Goal: Task Accomplishment & Management: Use online tool/utility

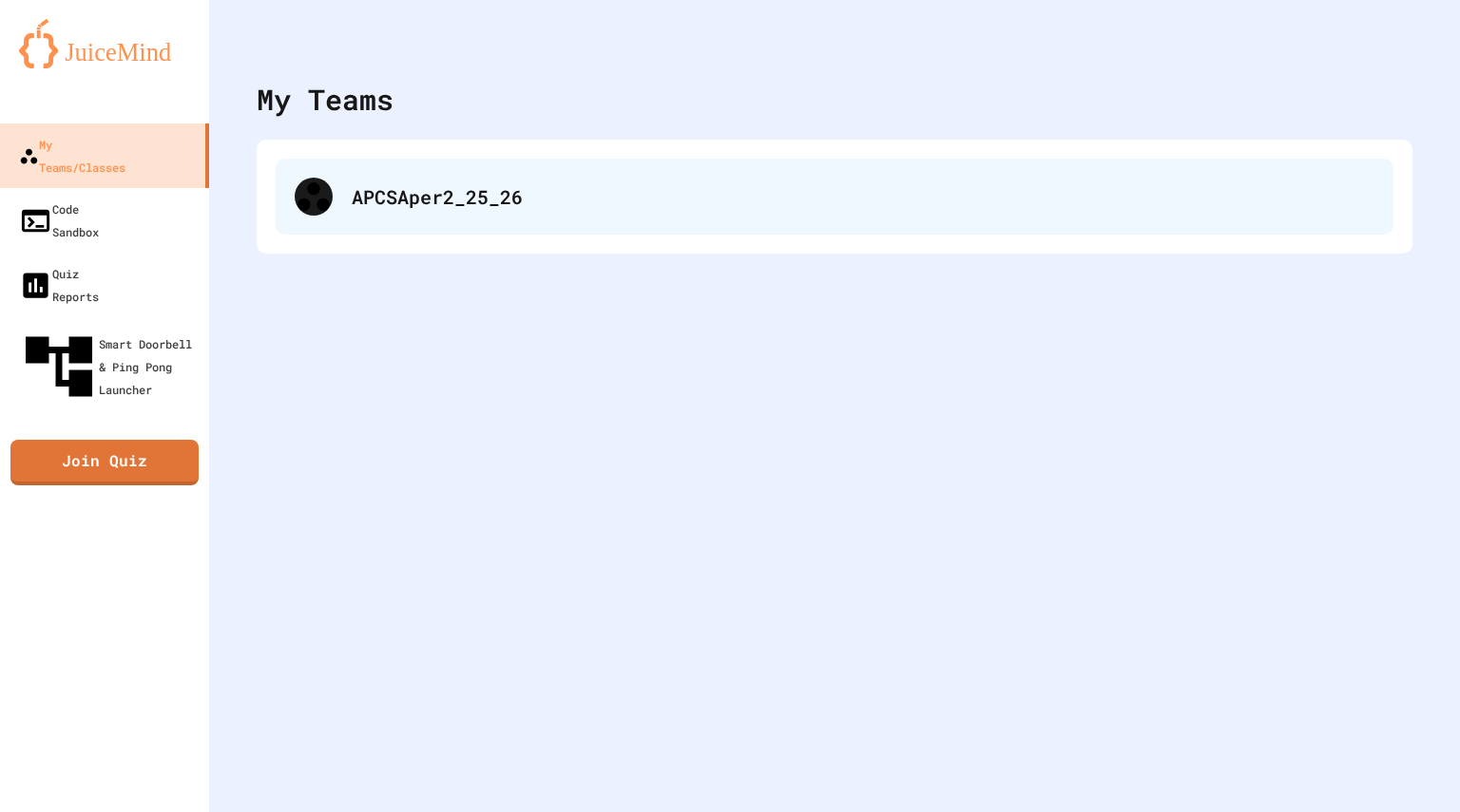
click at [557, 218] on div "APCSAper2_25_26" at bounding box center [834, 196] width 1118 height 76
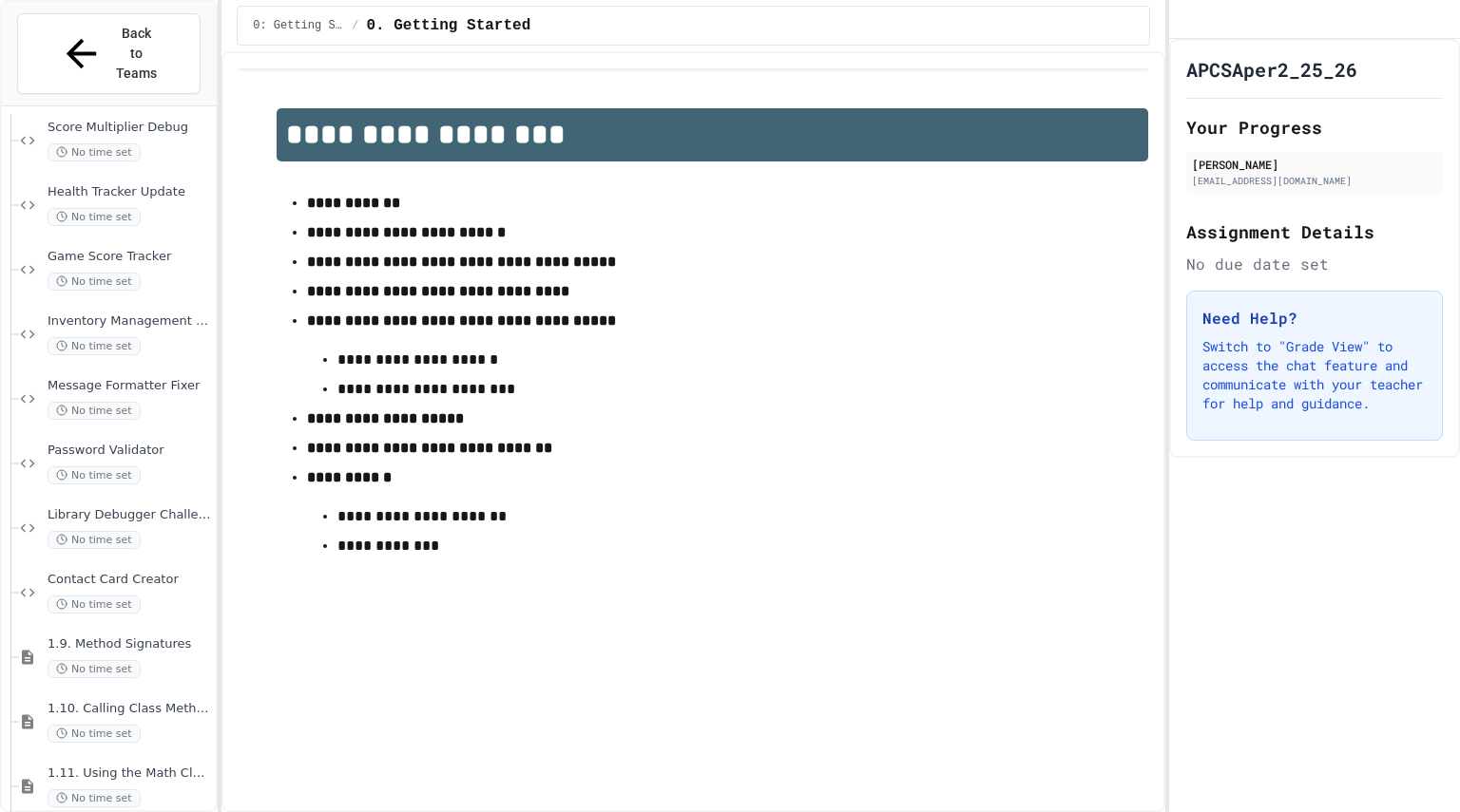
scroll to position [1943, 0]
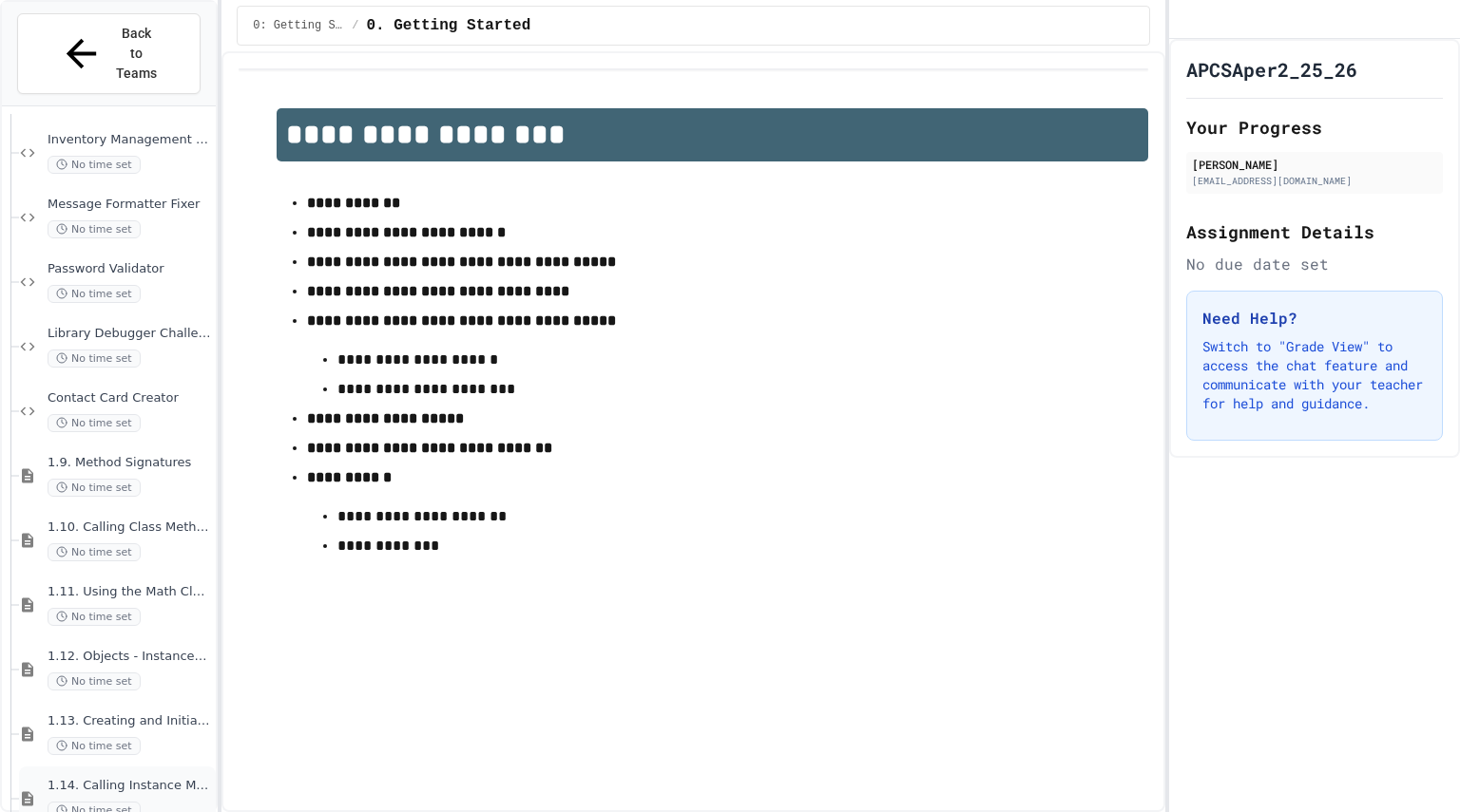
click at [112, 778] on span "1.14. Calling Instance Methods" at bounding box center [129, 786] width 164 height 17
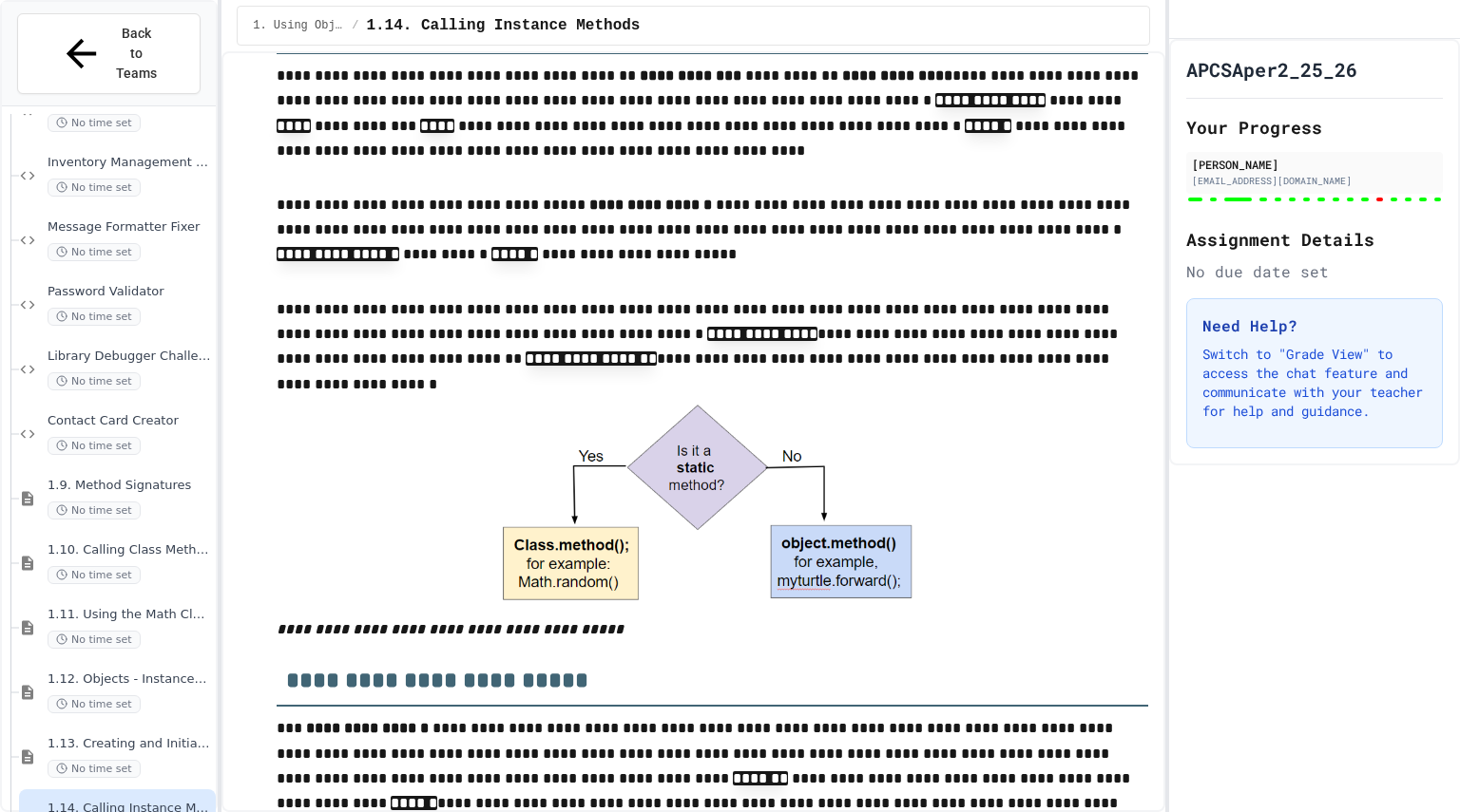
scroll to position [305, 0]
click at [854, 429] on img at bounding box center [713, 508] width 437 height 219
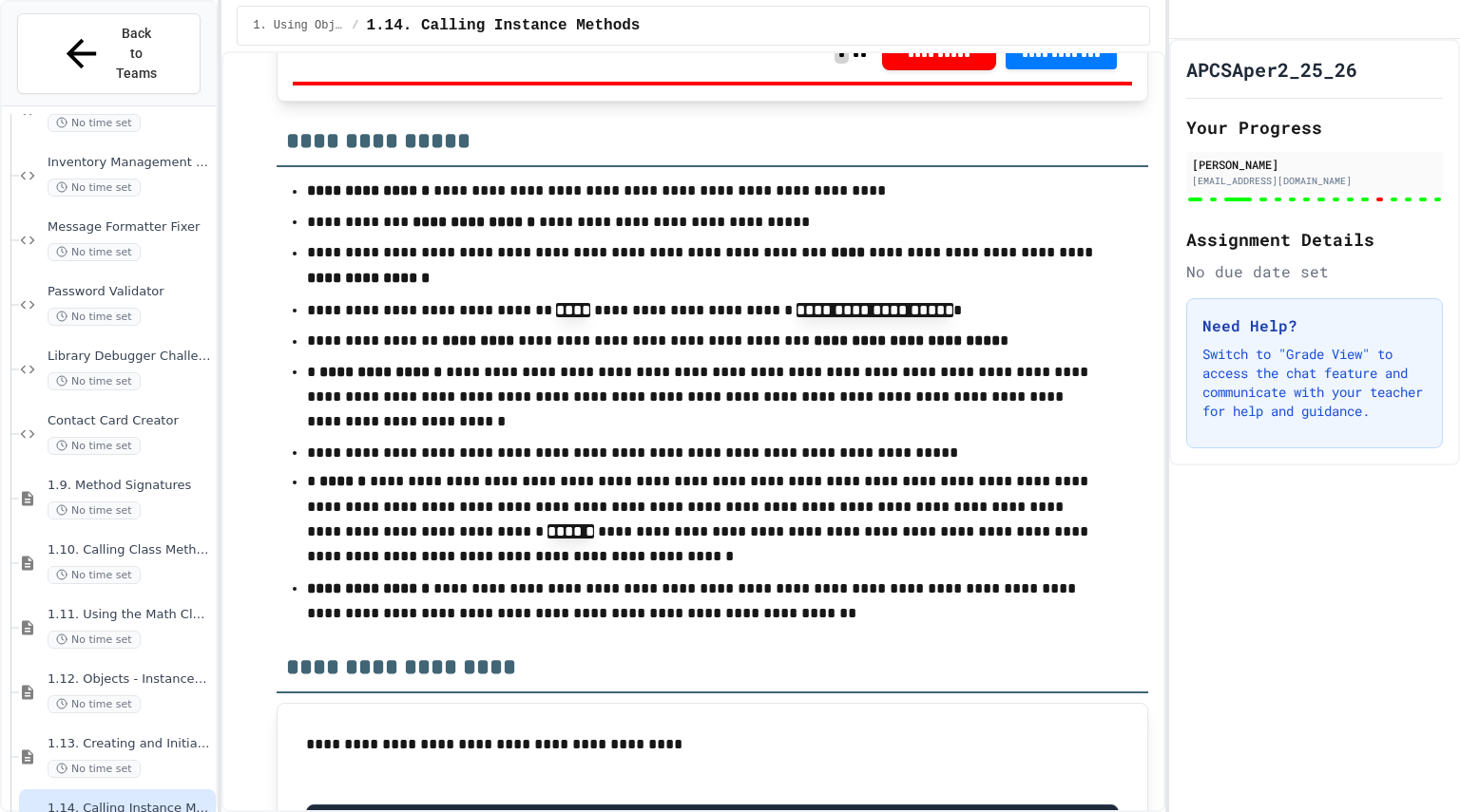
scroll to position [17884, 0]
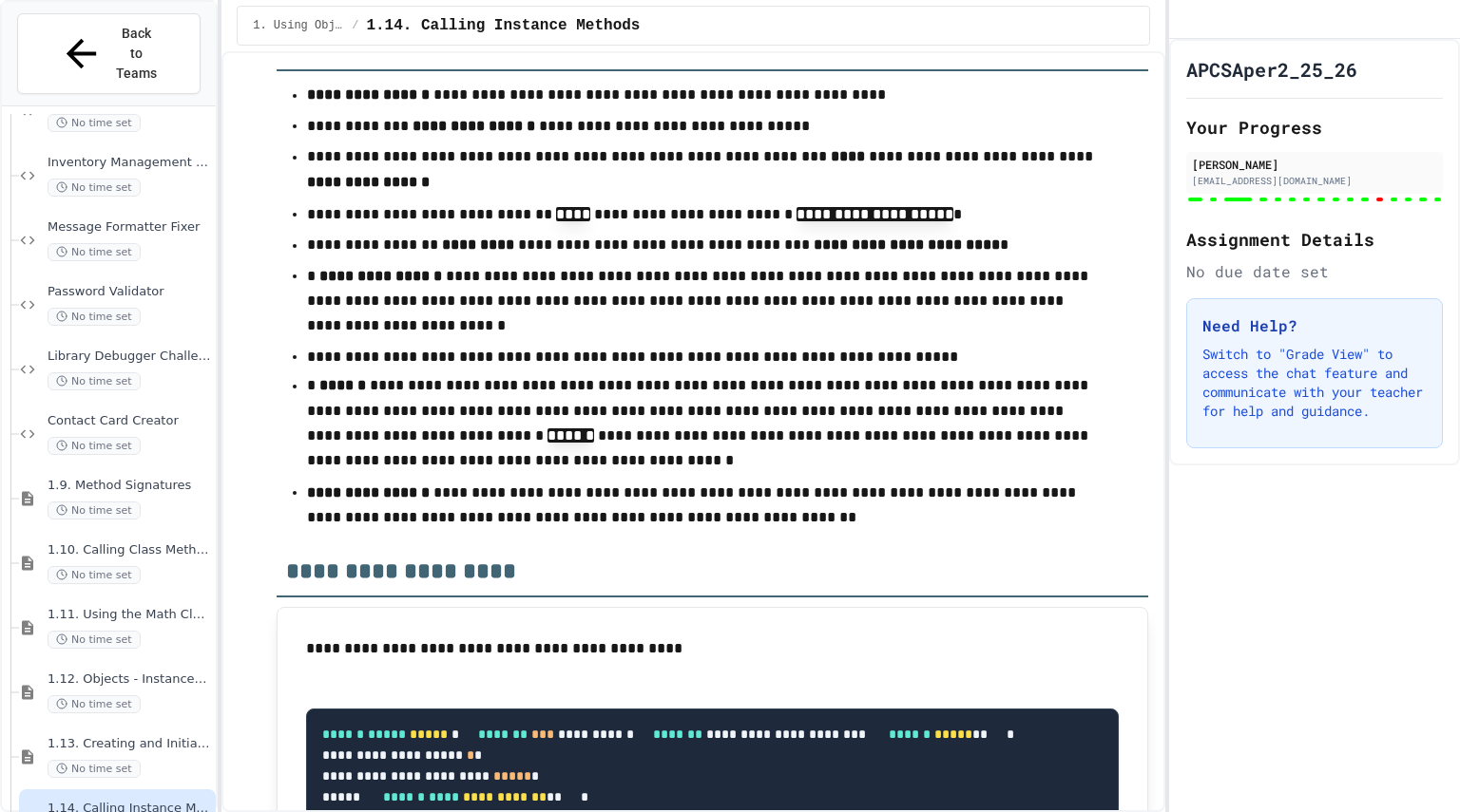
scroll to position [18034, 0]
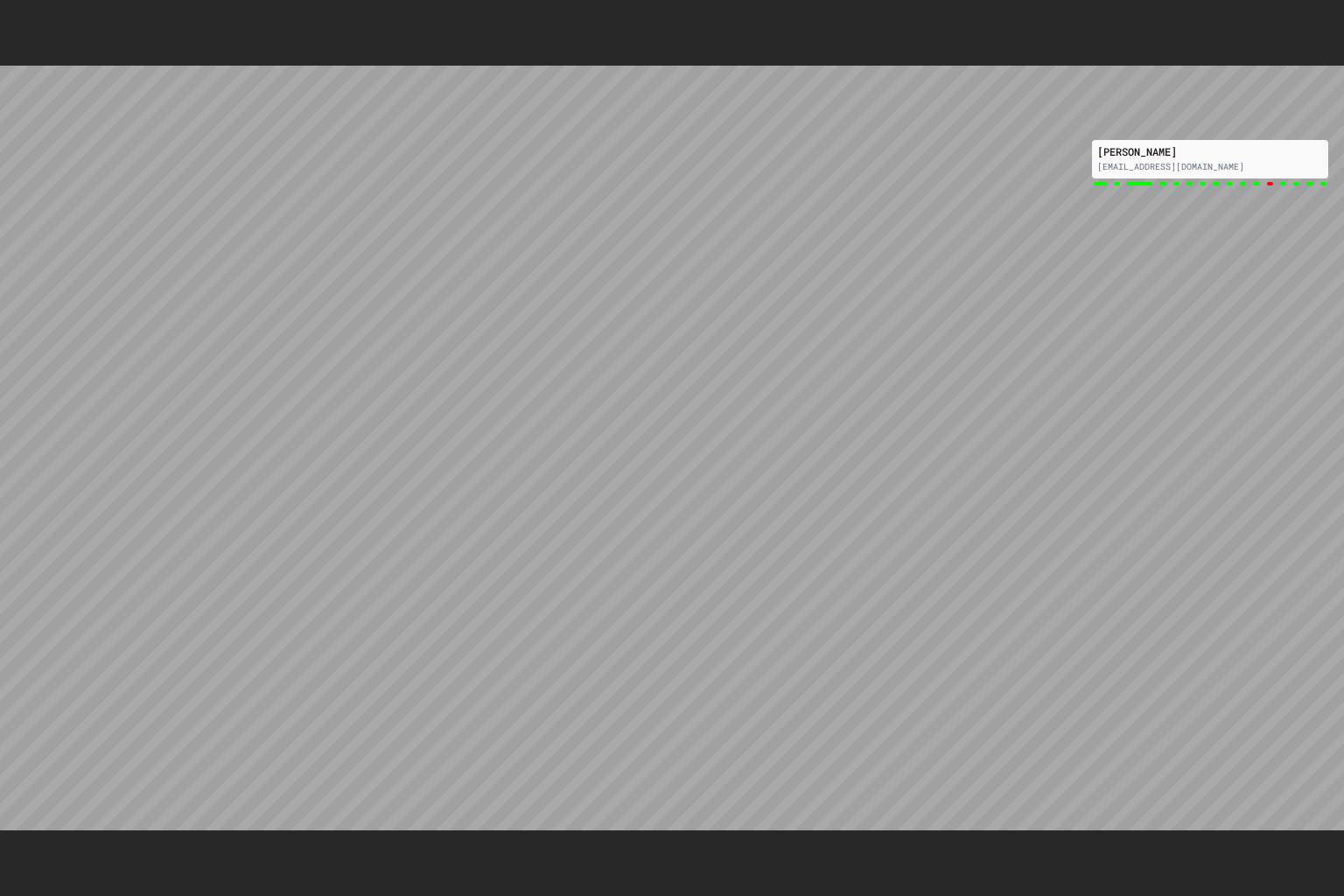
click at [1340, 4] on icon at bounding box center [1340, 4] width 0 height 0
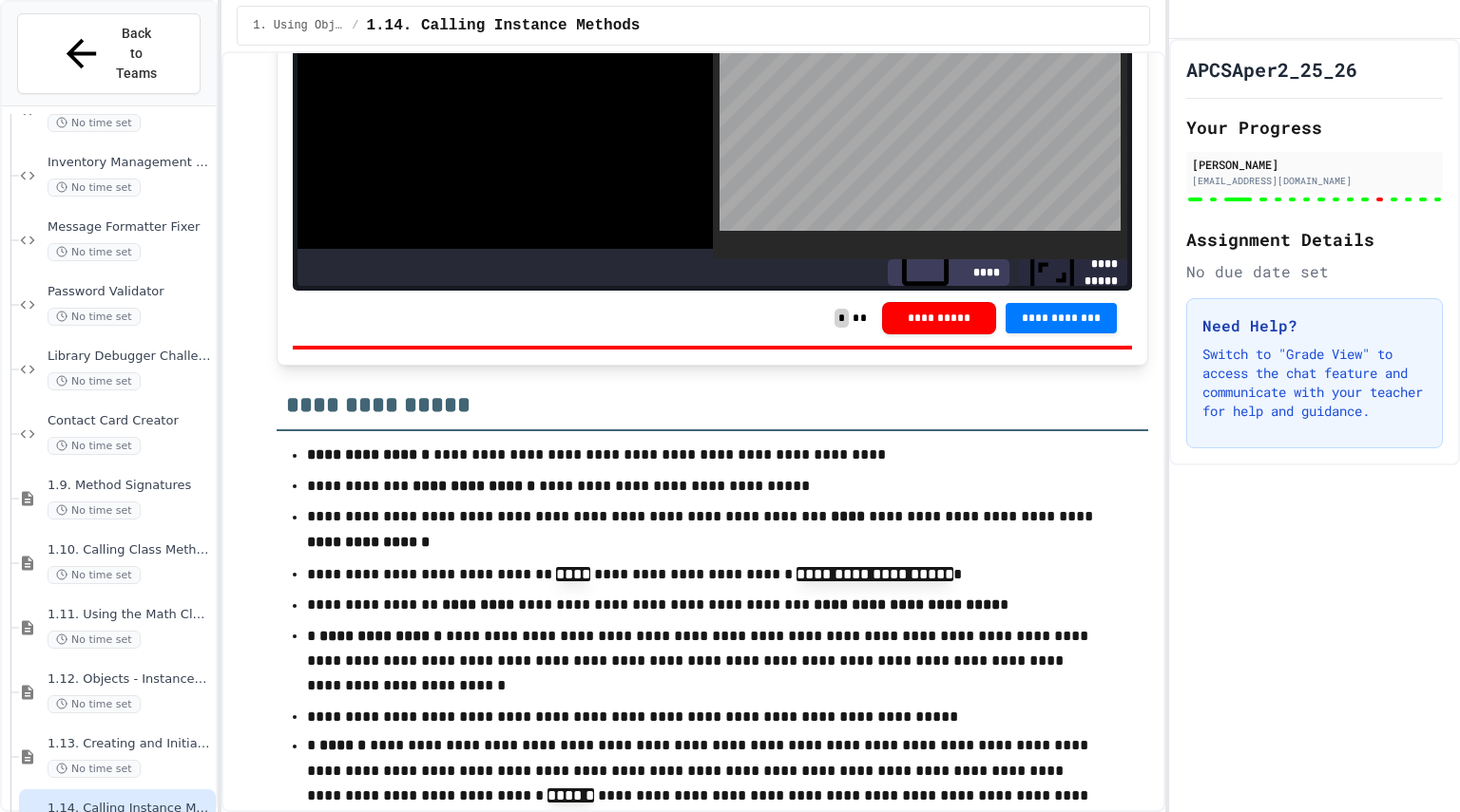
scroll to position [17601, 0]
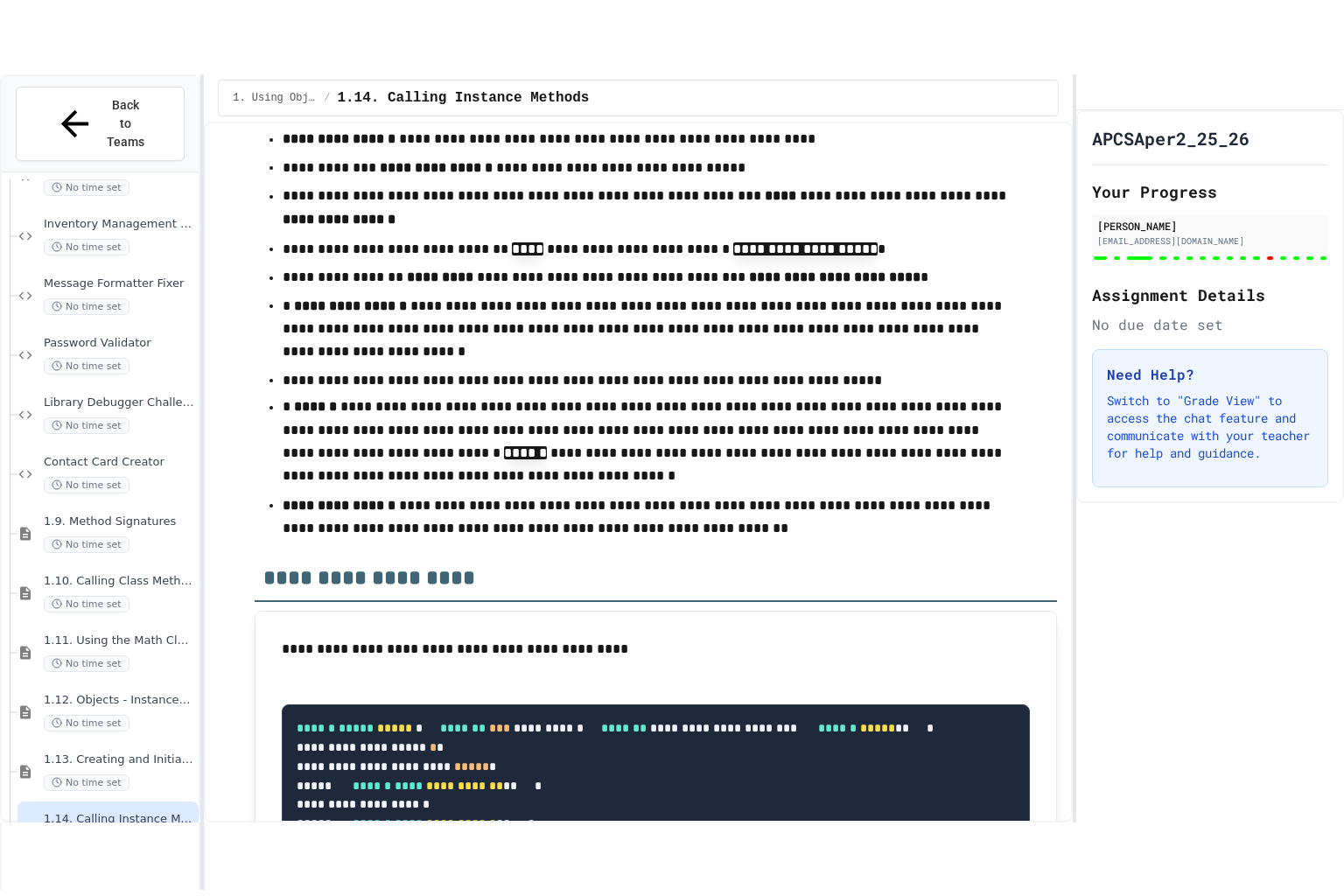
scroll to position [659, 0]
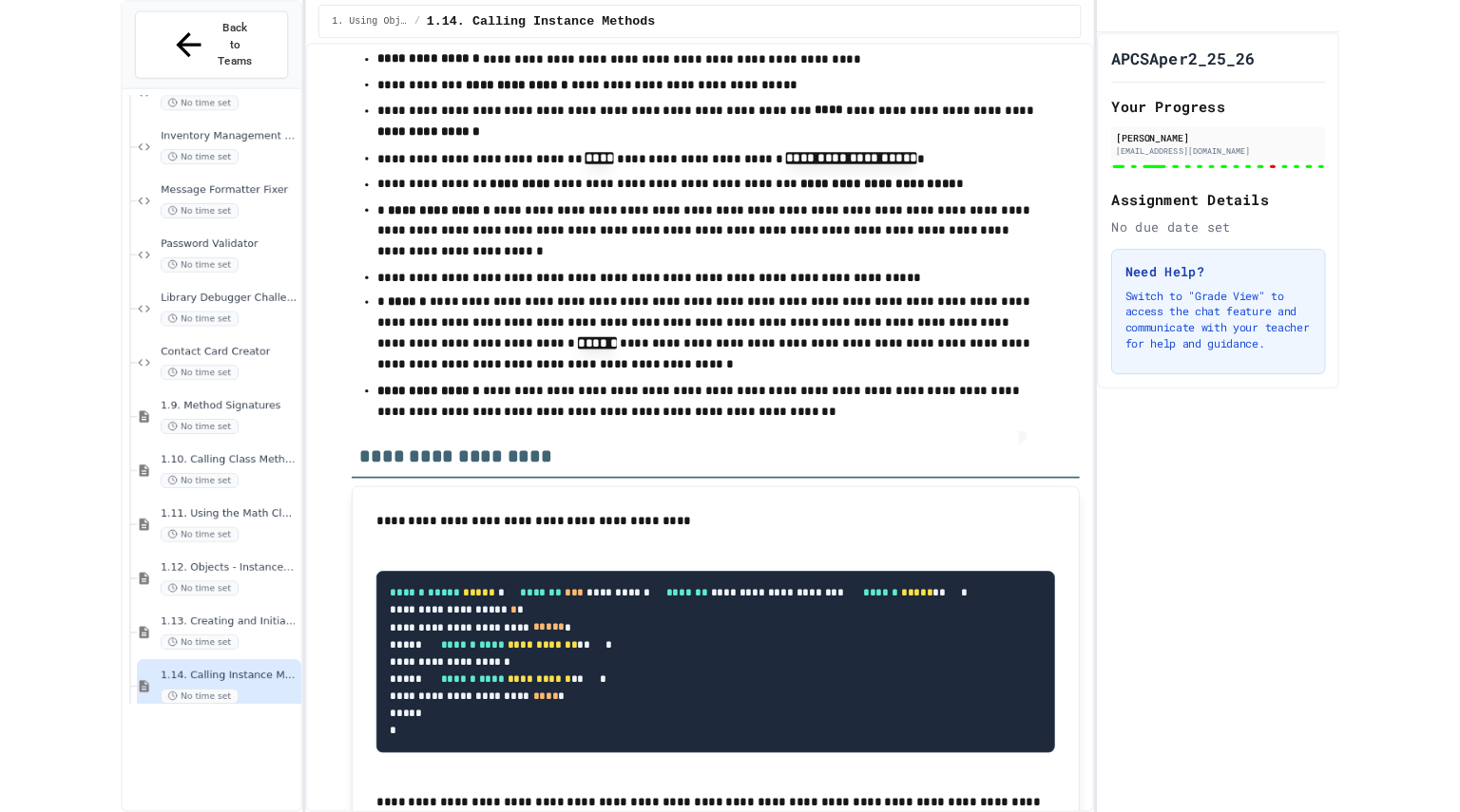
scroll to position [1783, 0]
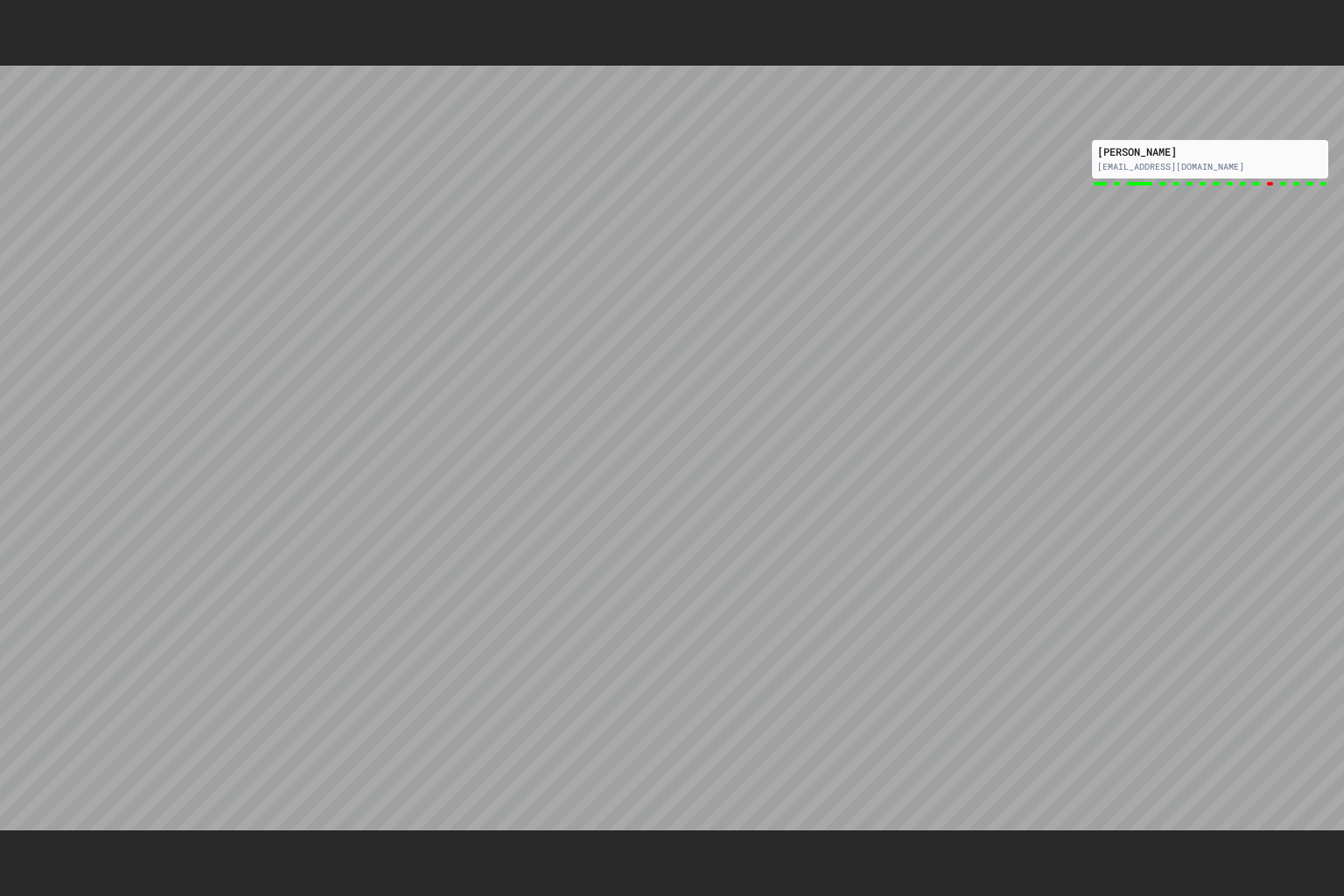
click at [1342, 16] on icon at bounding box center [1351, 14] width 18 height 18
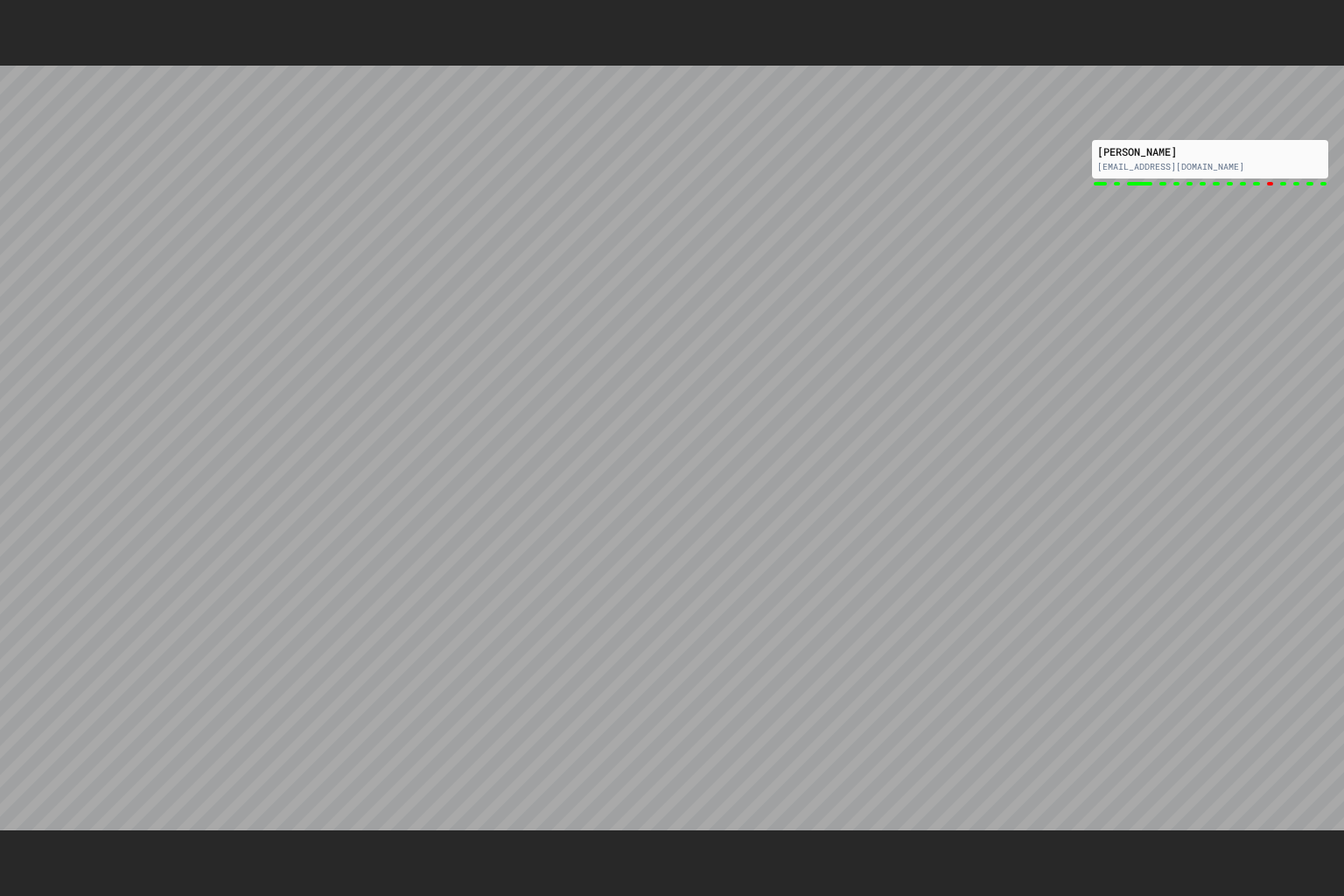
click at [1340, 4] on icon at bounding box center [1340, 4] width 0 height 0
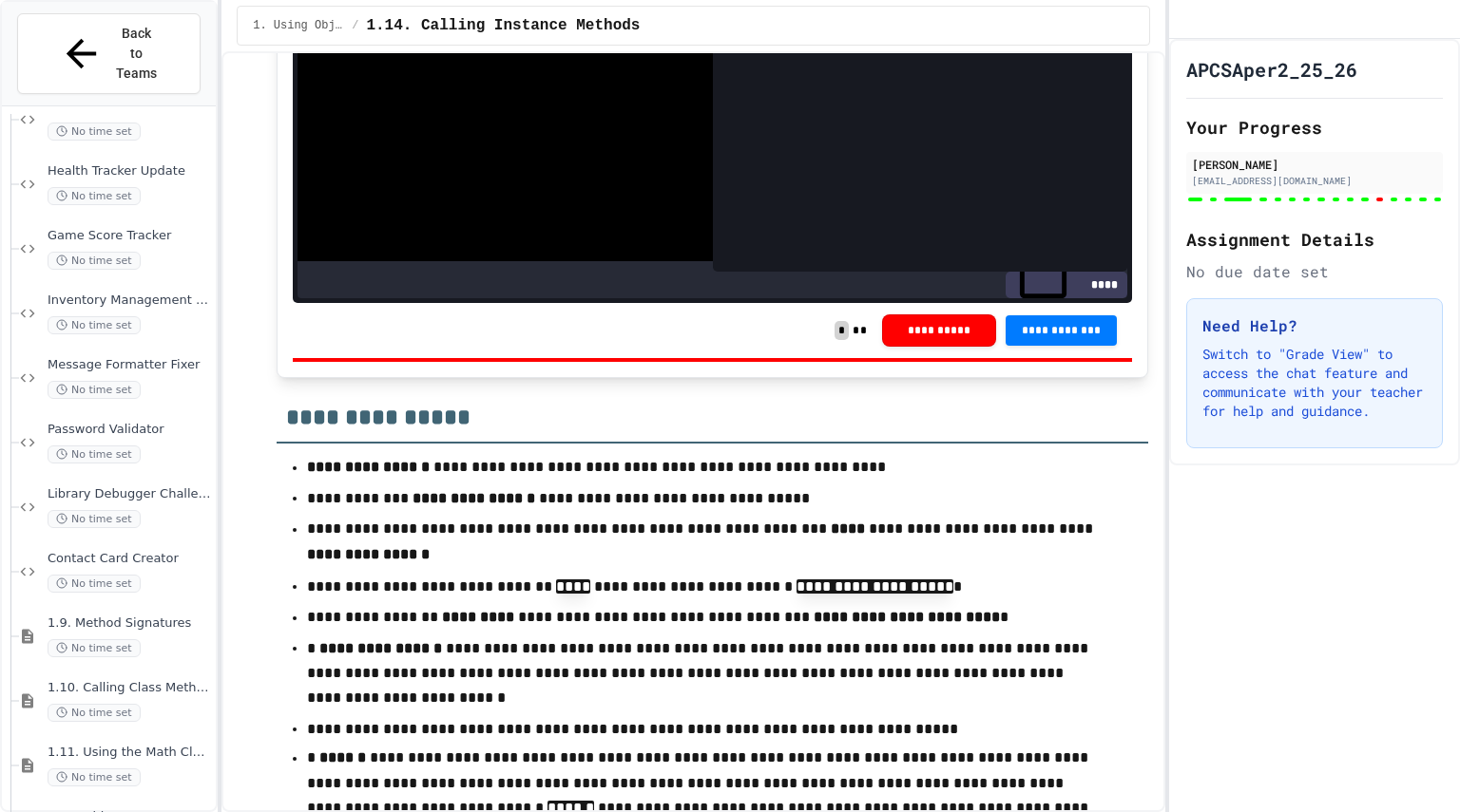
scroll to position [17630, 0]
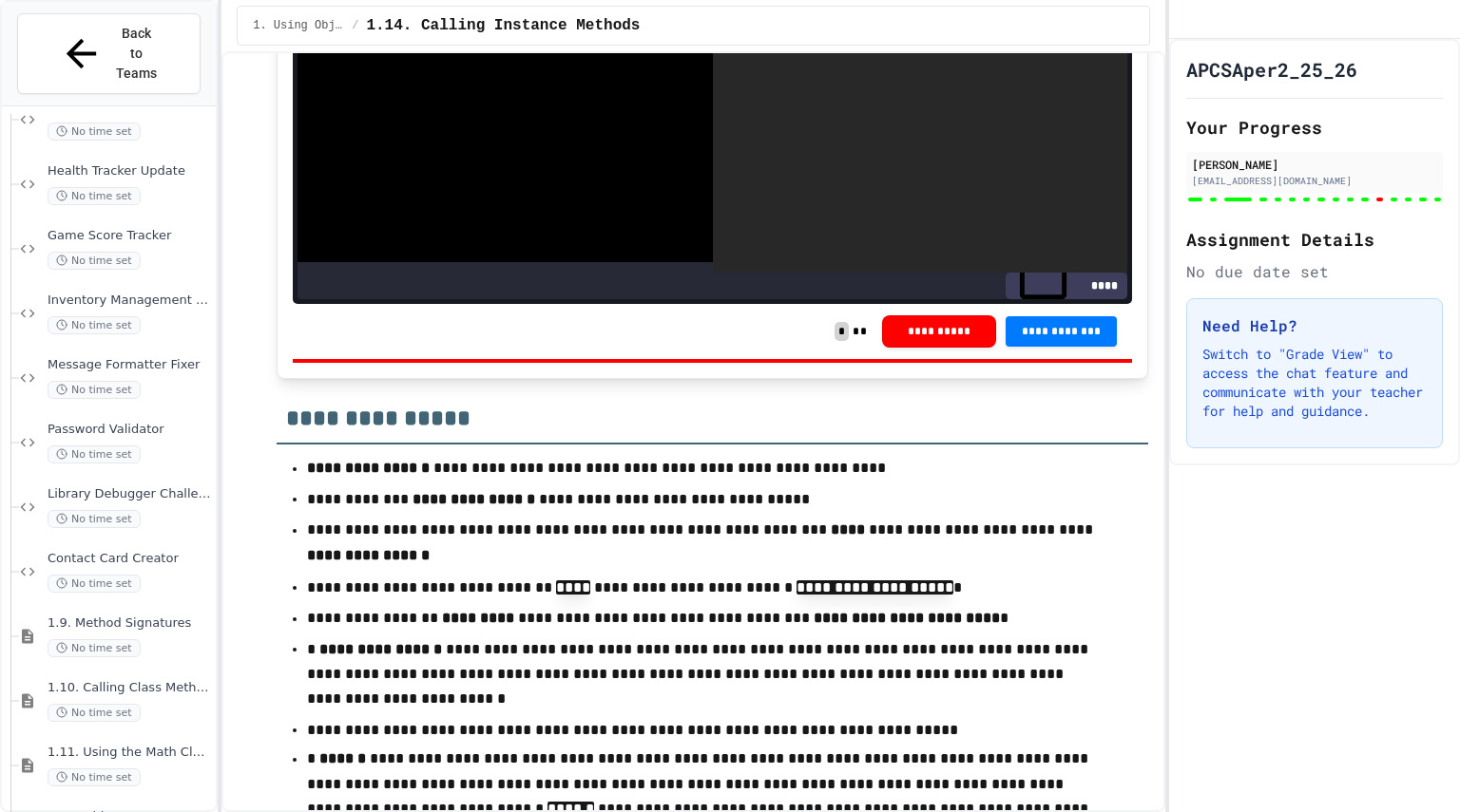
scroll to position [716, 0]
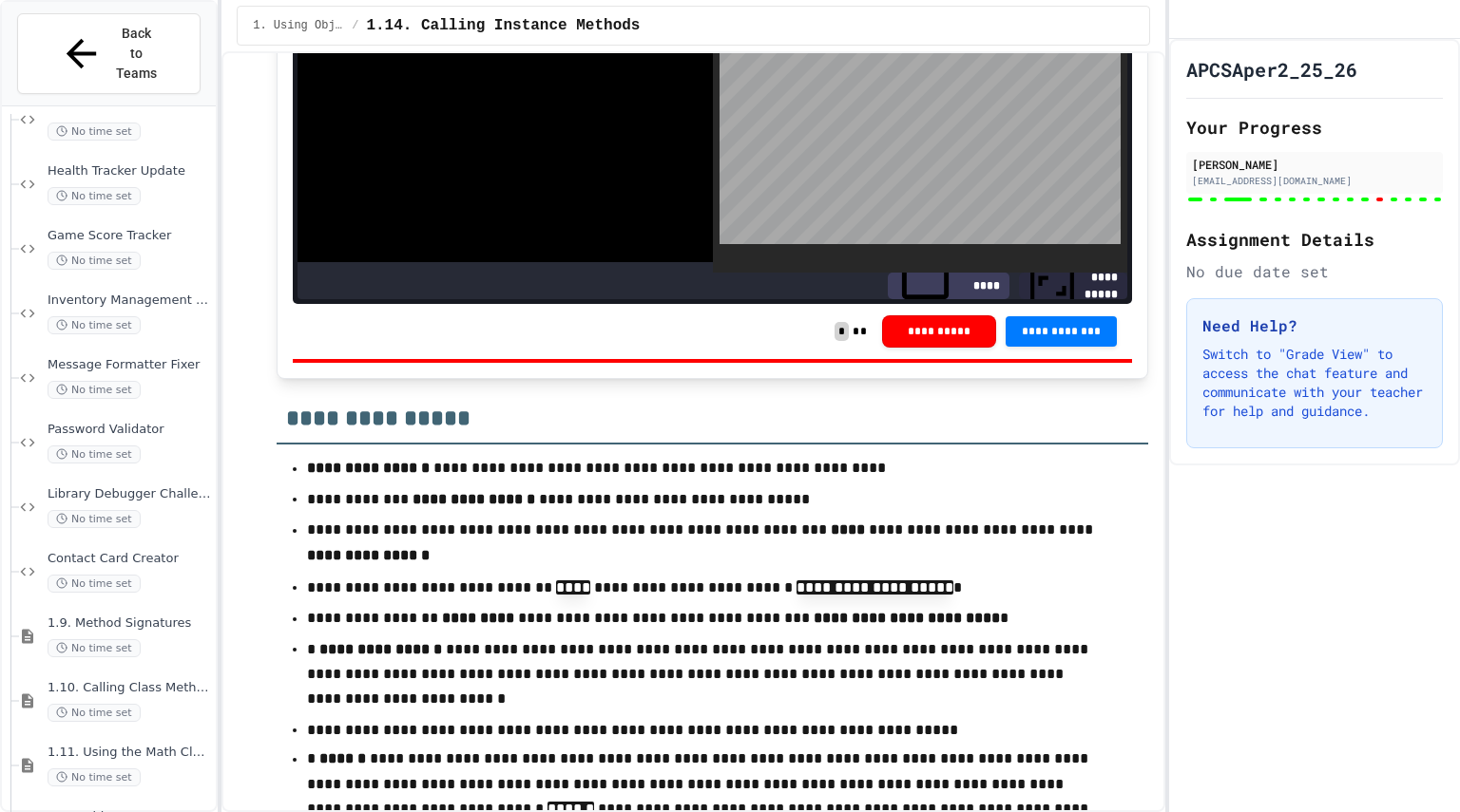
drag, startPoint x: 770, startPoint y: 743, endPoint x: 662, endPoint y: 517, distance: 250.5
click at [410, 811] on div at bounding box center [730, 814] width 1460 height 0
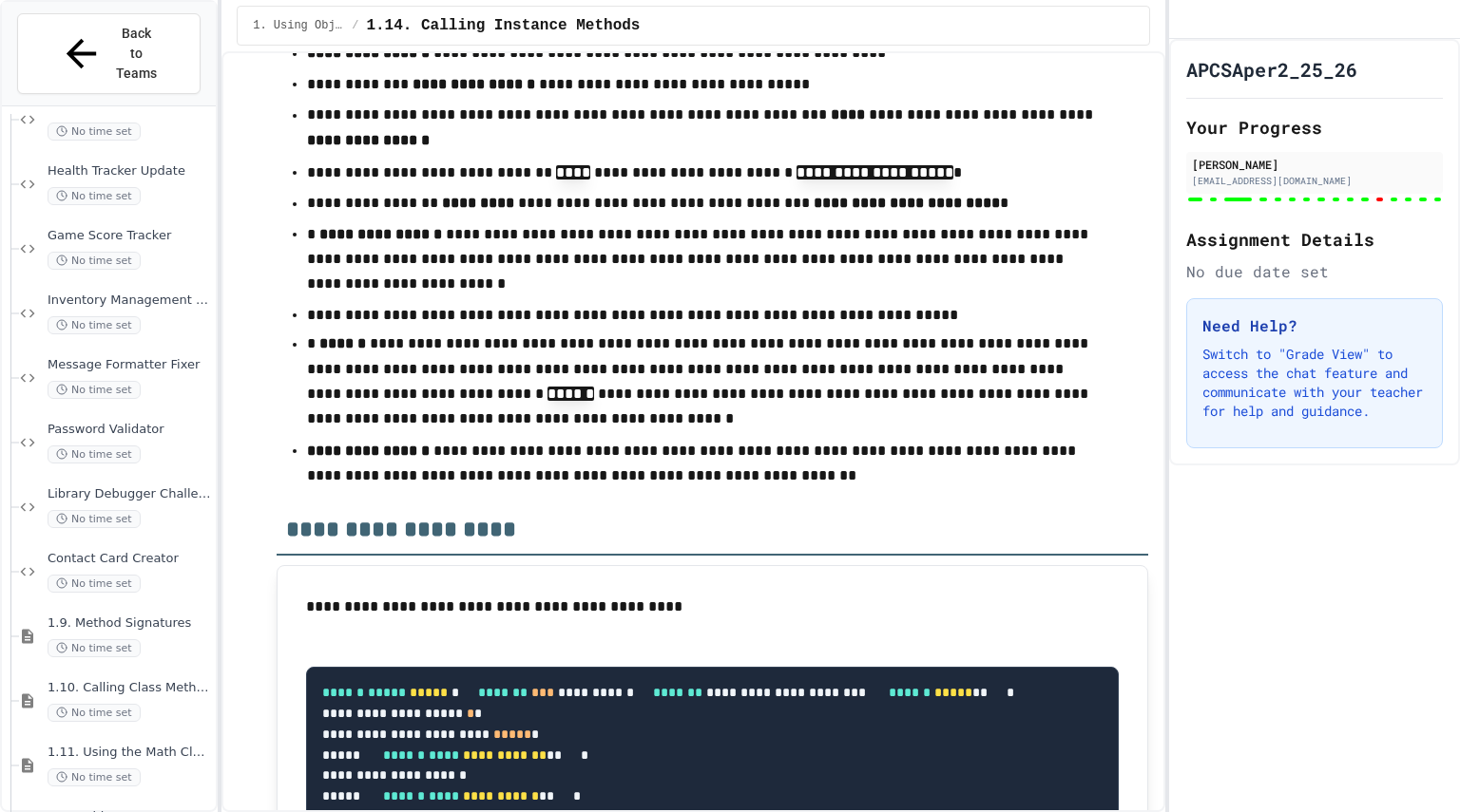
scroll to position [18046, 0]
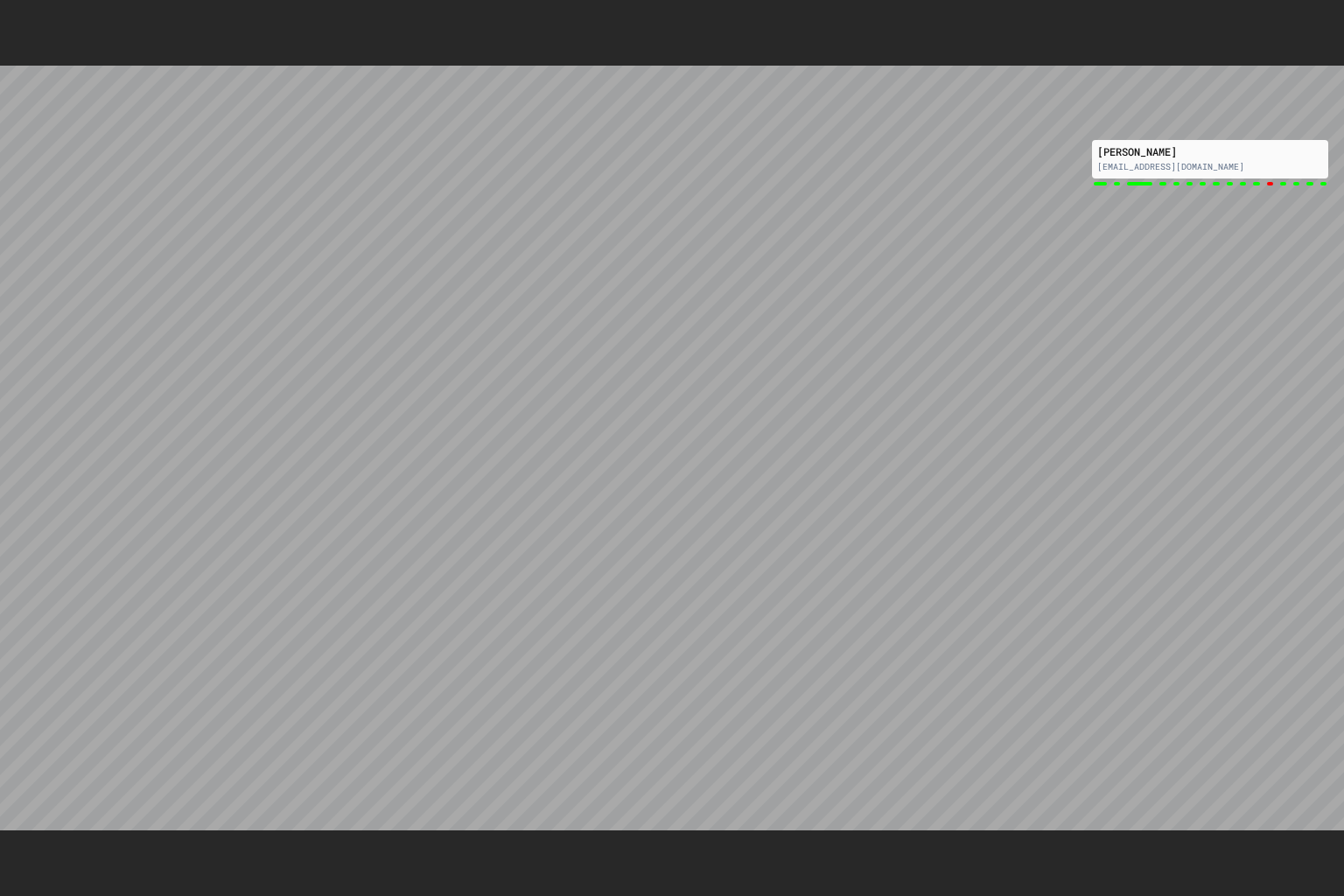
click at [1340, 4] on icon at bounding box center [1340, 4] width 0 height 0
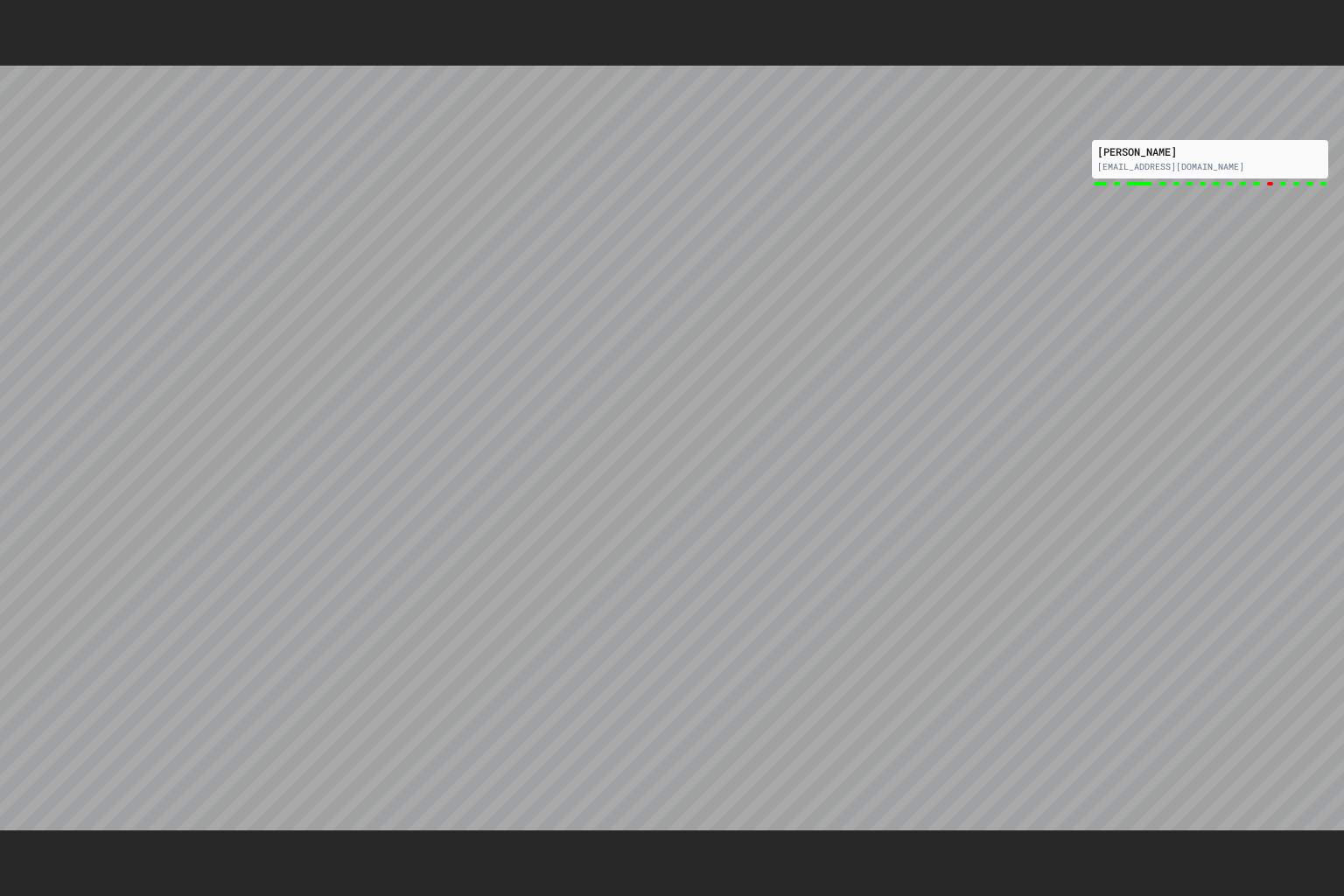
click at [1340, 4] on icon at bounding box center [1340, 4] width 0 height 0
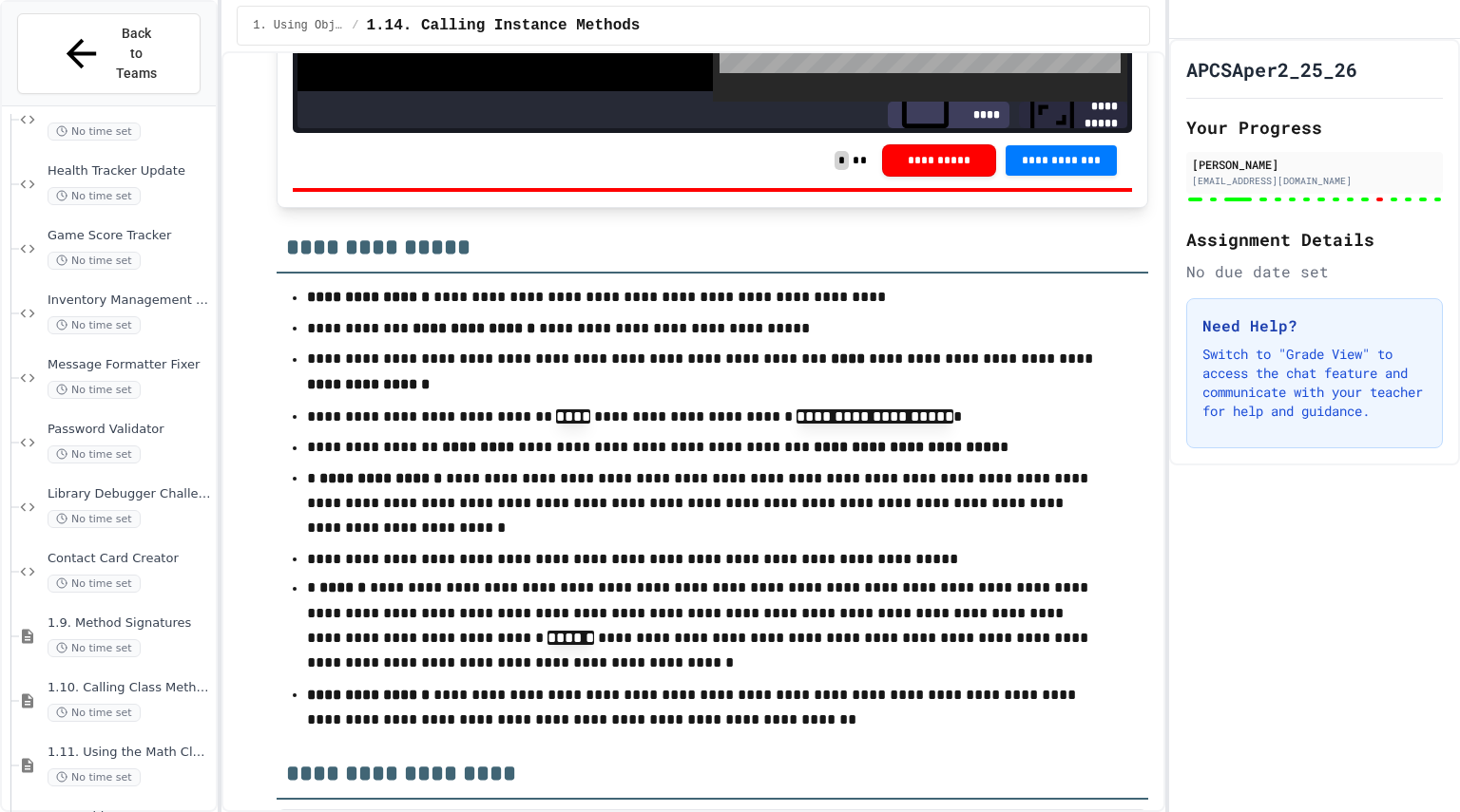
scroll to position [17753, 0]
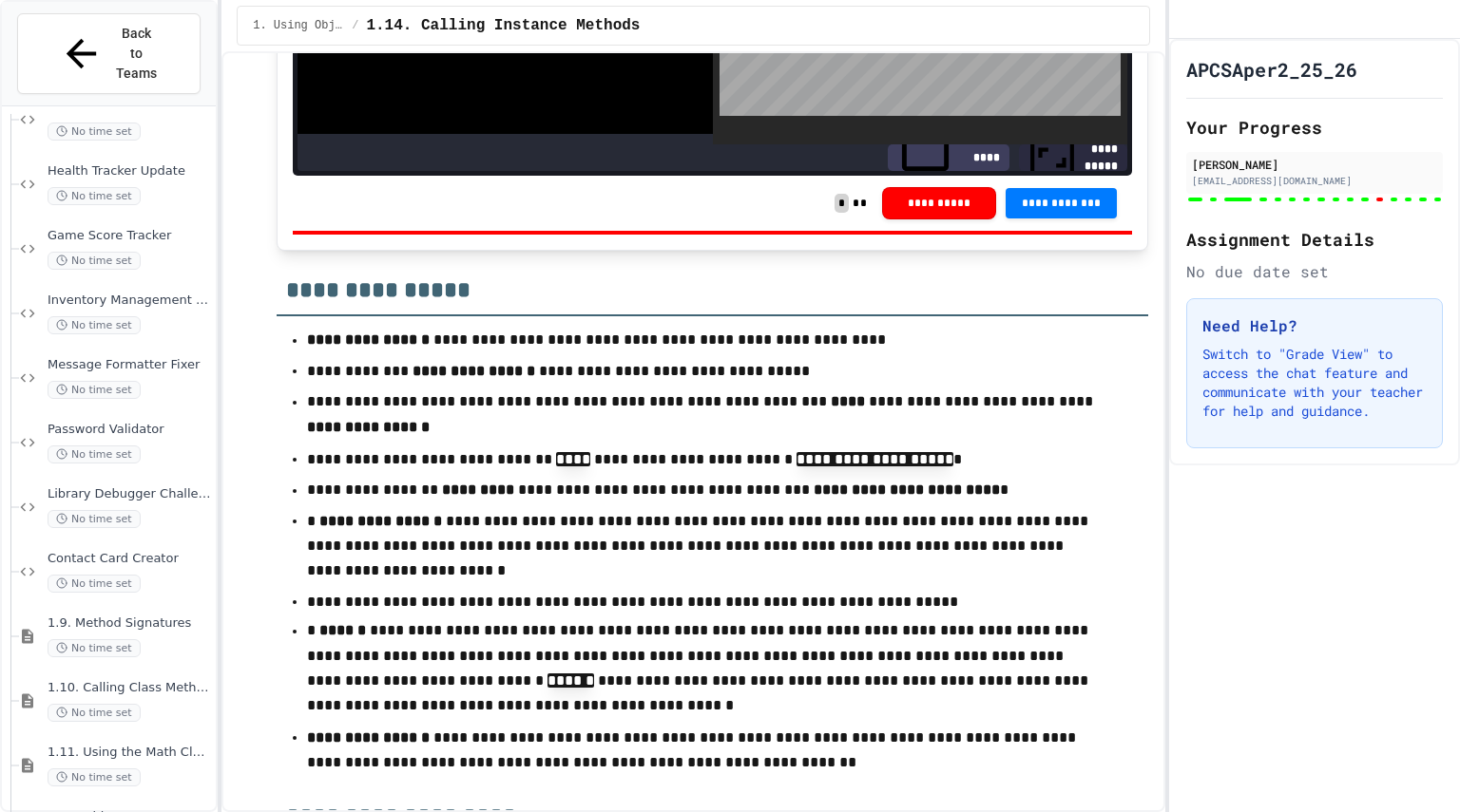
scroll to position [17759, 0]
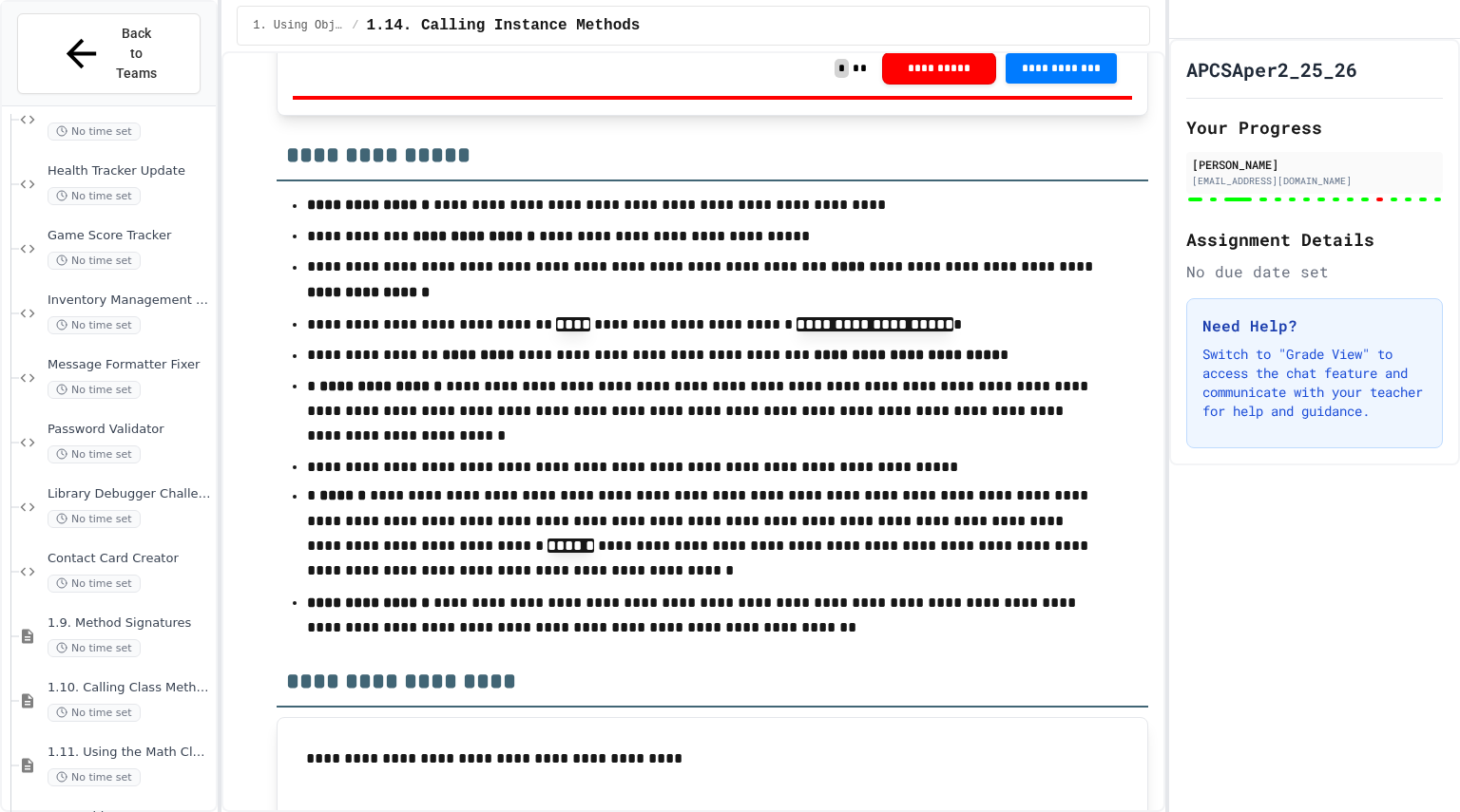
scroll to position [17894, 0]
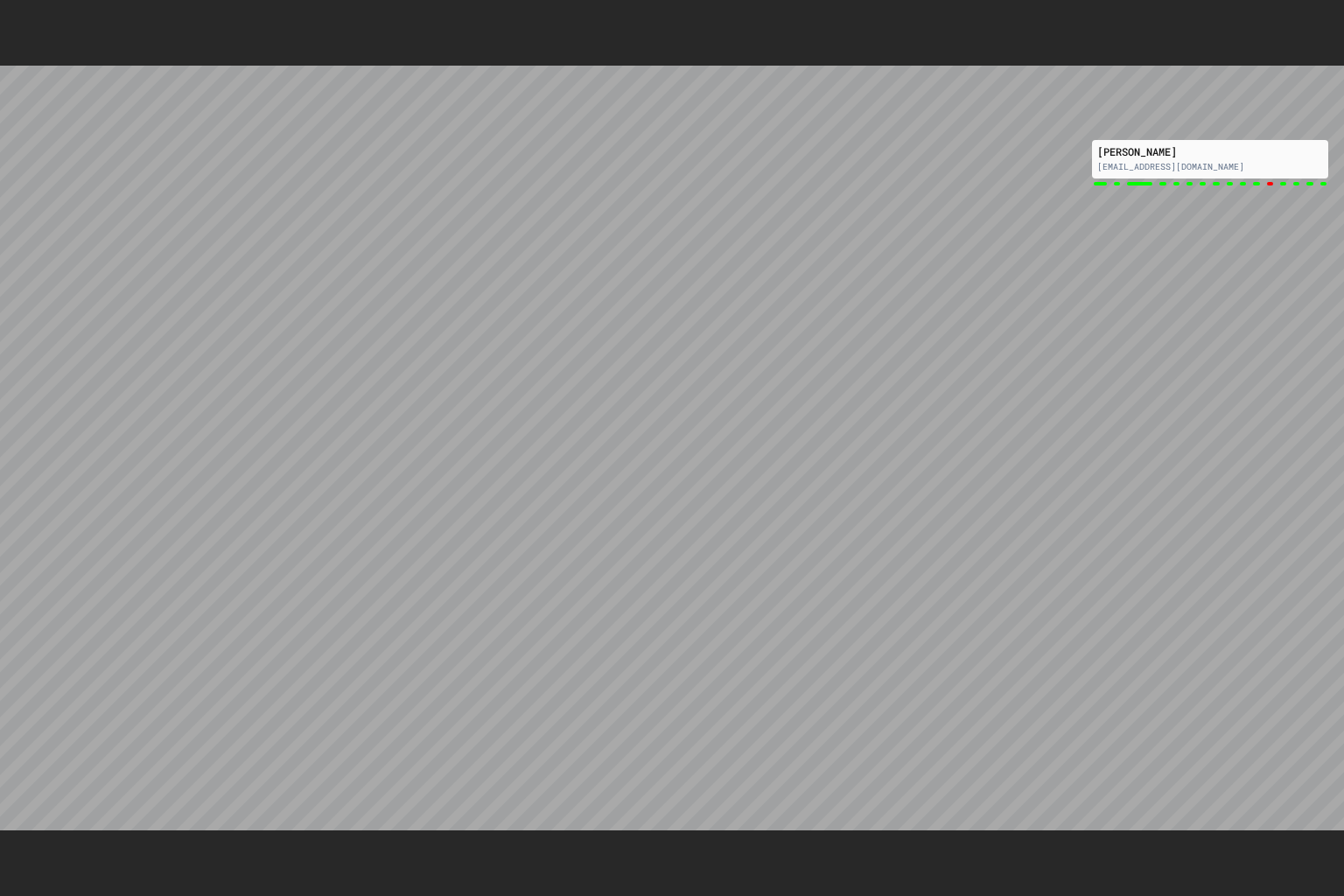
click at [1342, 16] on icon at bounding box center [1351, 14] width 18 height 18
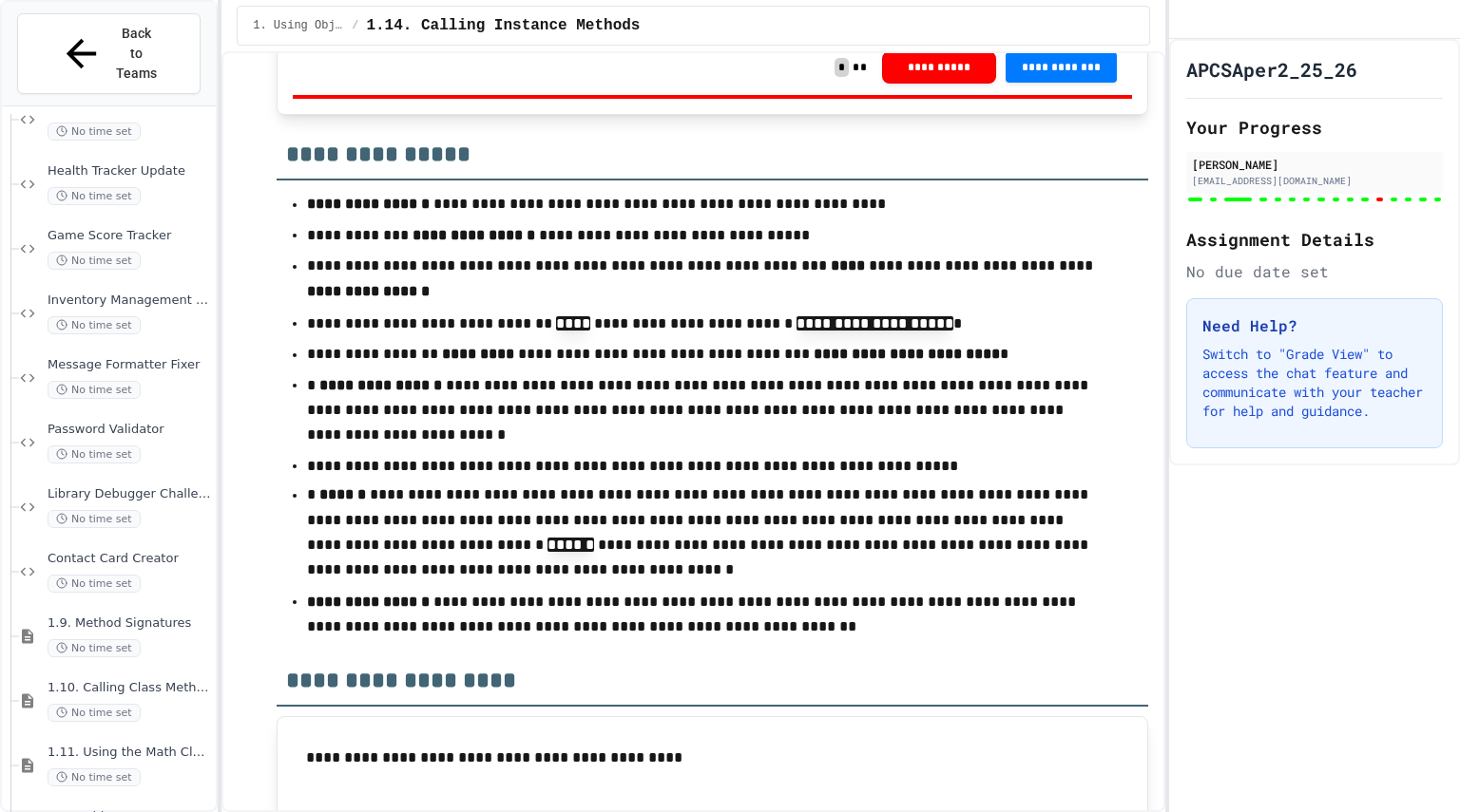
scroll to position [680, 0]
drag, startPoint x: 539, startPoint y: 366, endPoint x: 509, endPoint y: 306, distance: 67.1
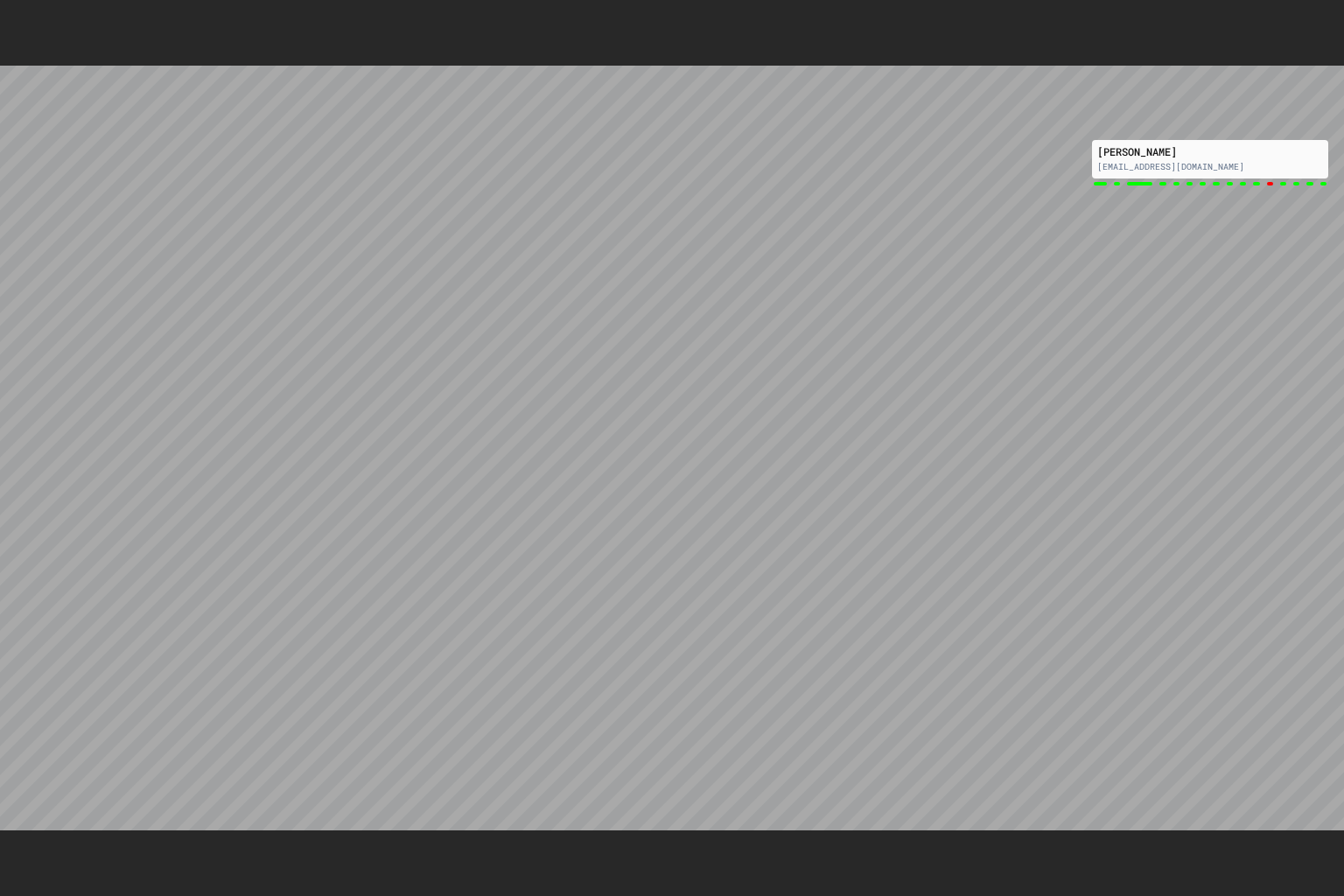
click at [1340, 4] on icon at bounding box center [1340, 4] width 0 height 0
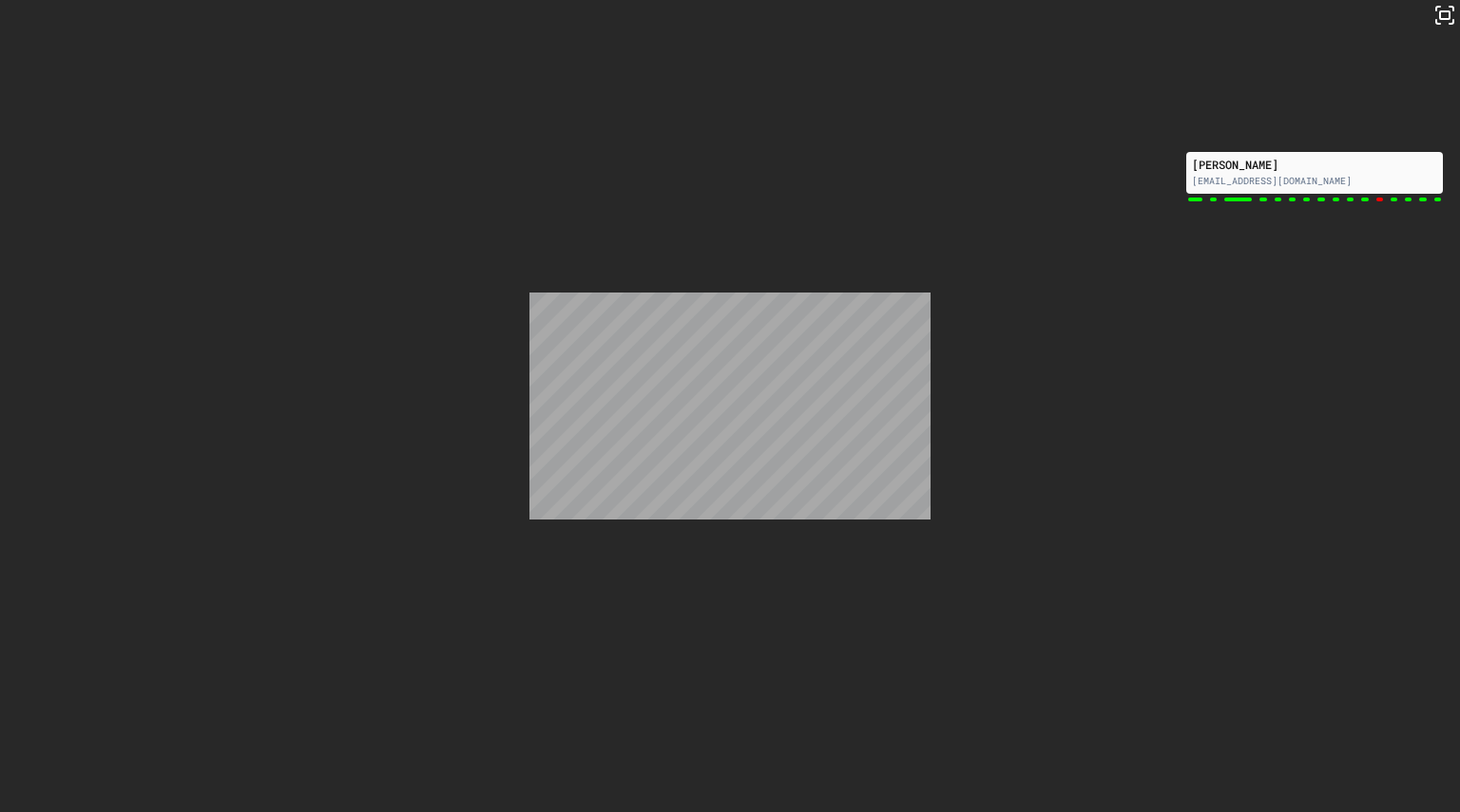
scroll to position [17920, 0]
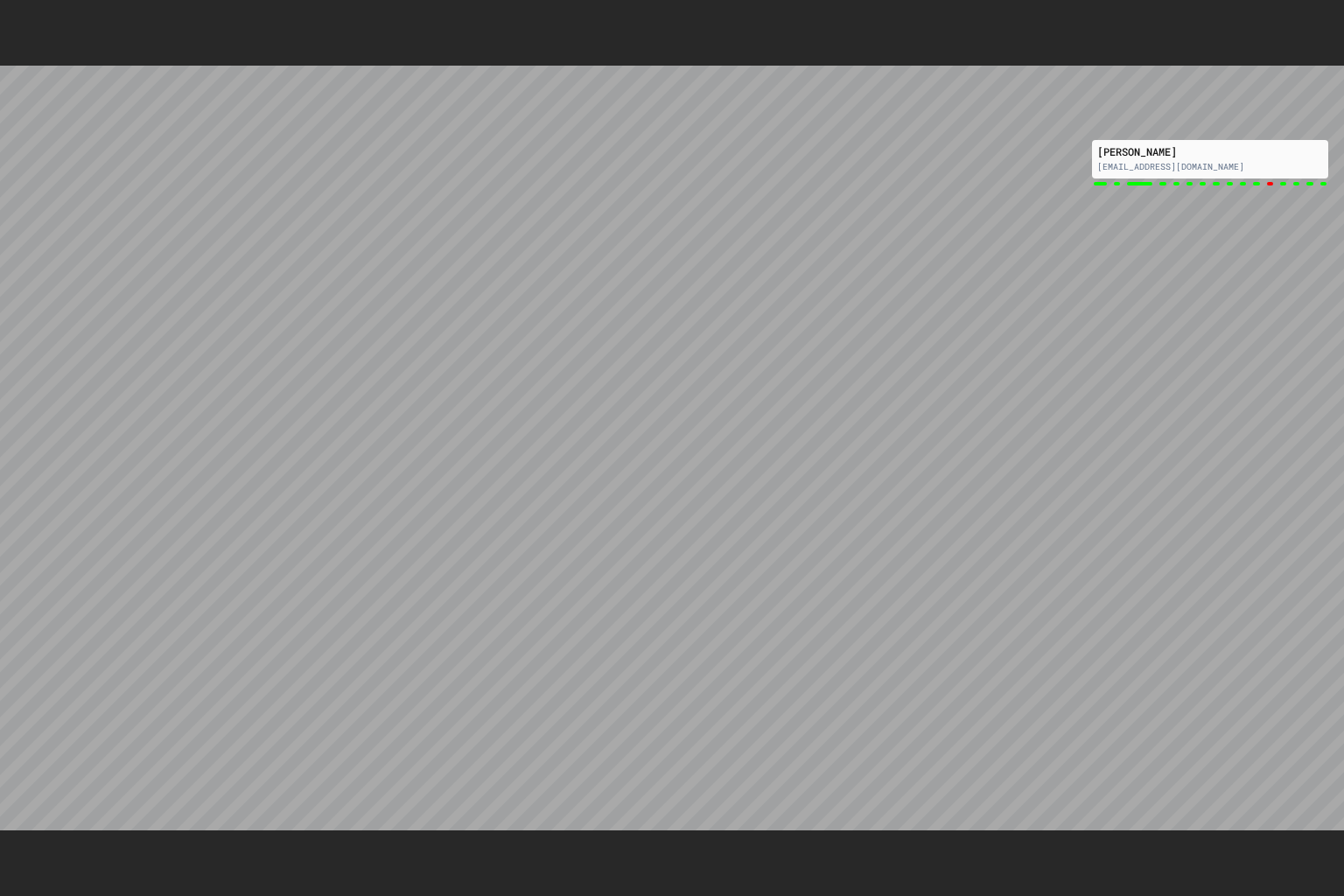
click at [1340, 4] on icon at bounding box center [1340, 4] width 0 height 0
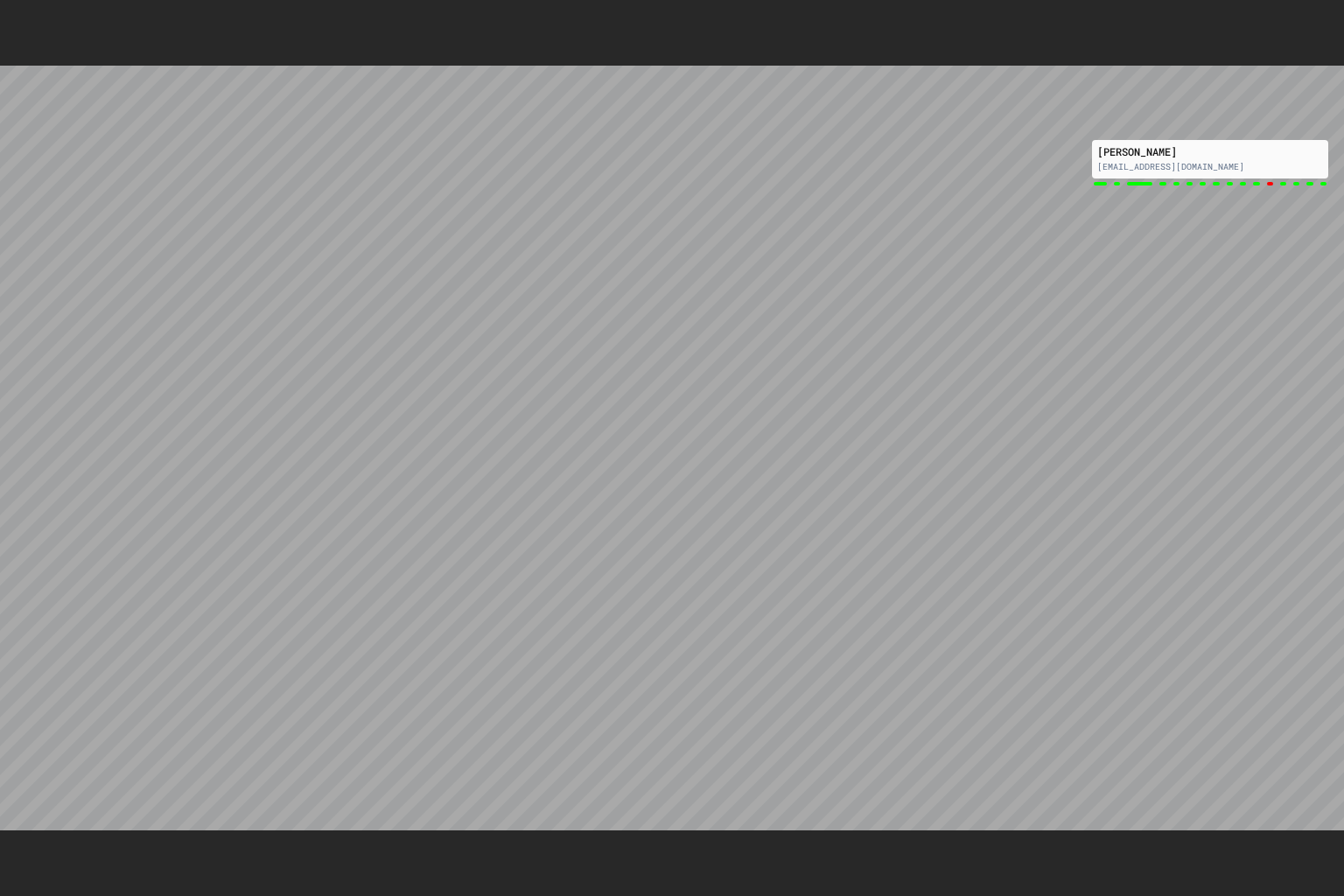
click at [1342, 16] on icon at bounding box center [1351, 14] width 18 height 18
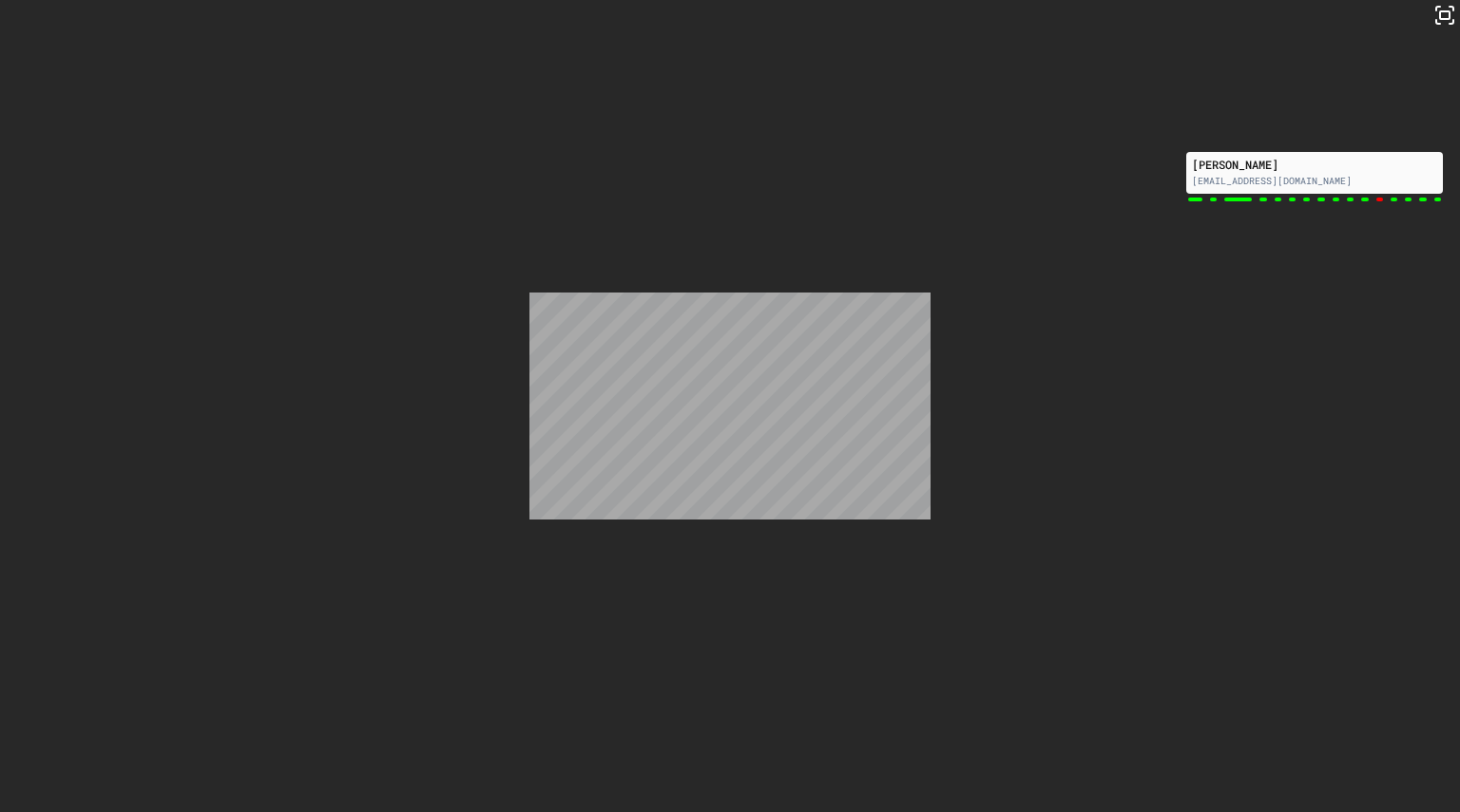
scroll to position [744, 0]
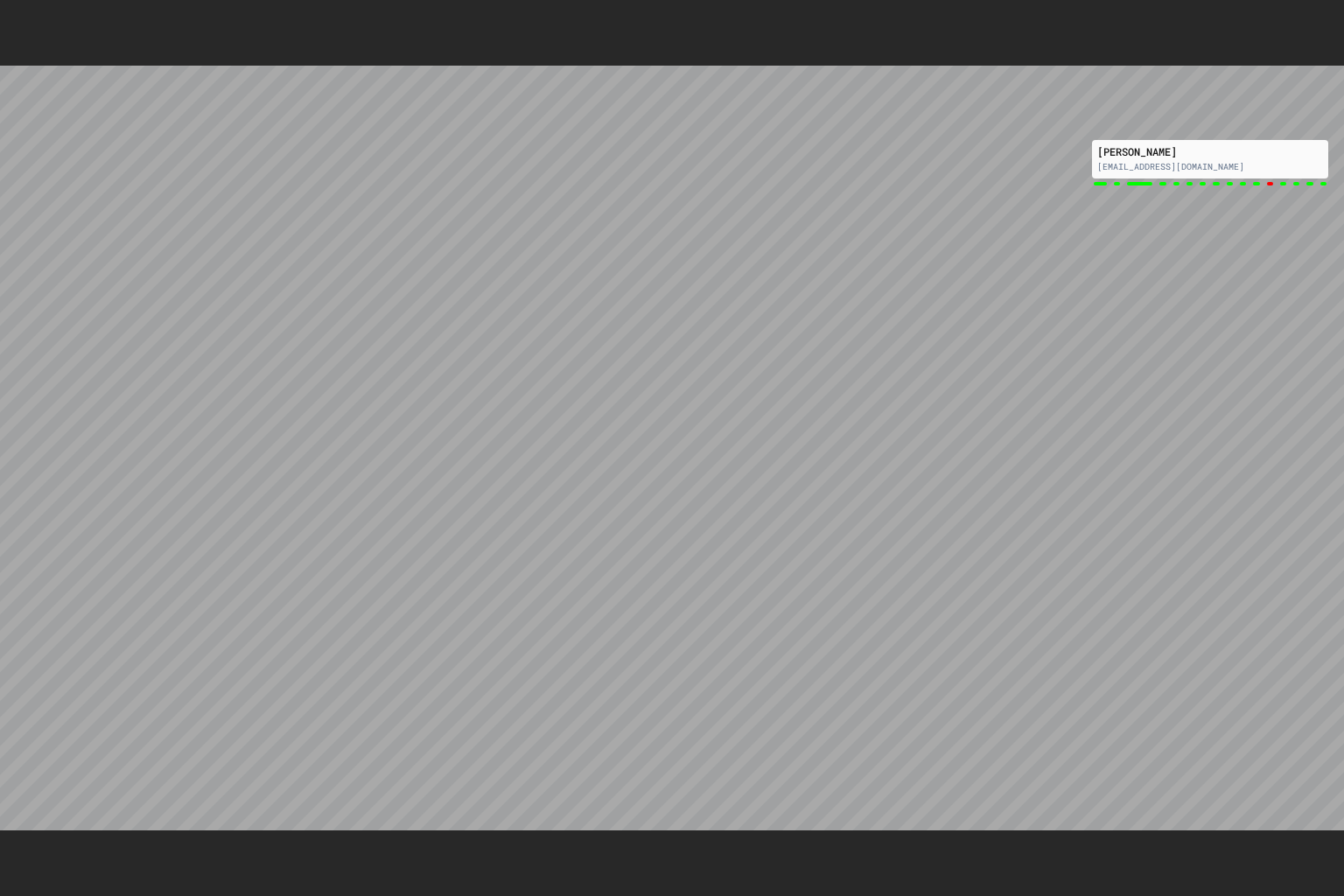
click at [1340, 4] on icon at bounding box center [1340, 4] width 0 height 0
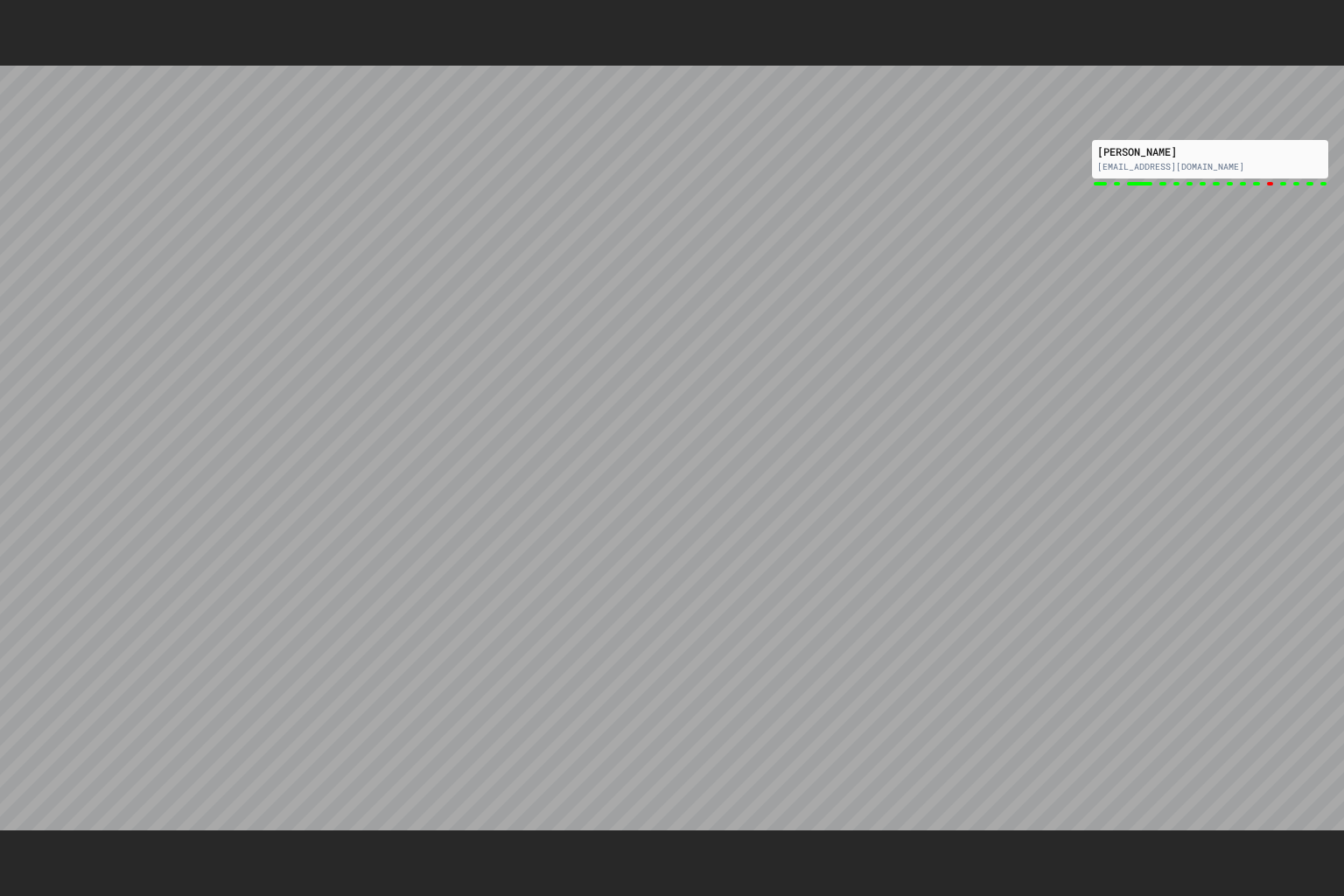
click at [1340, 8] on div at bounding box center [672, 448] width 1344 height 896
click at [1342, 11] on icon at bounding box center [1351, 14] width 18 height 18
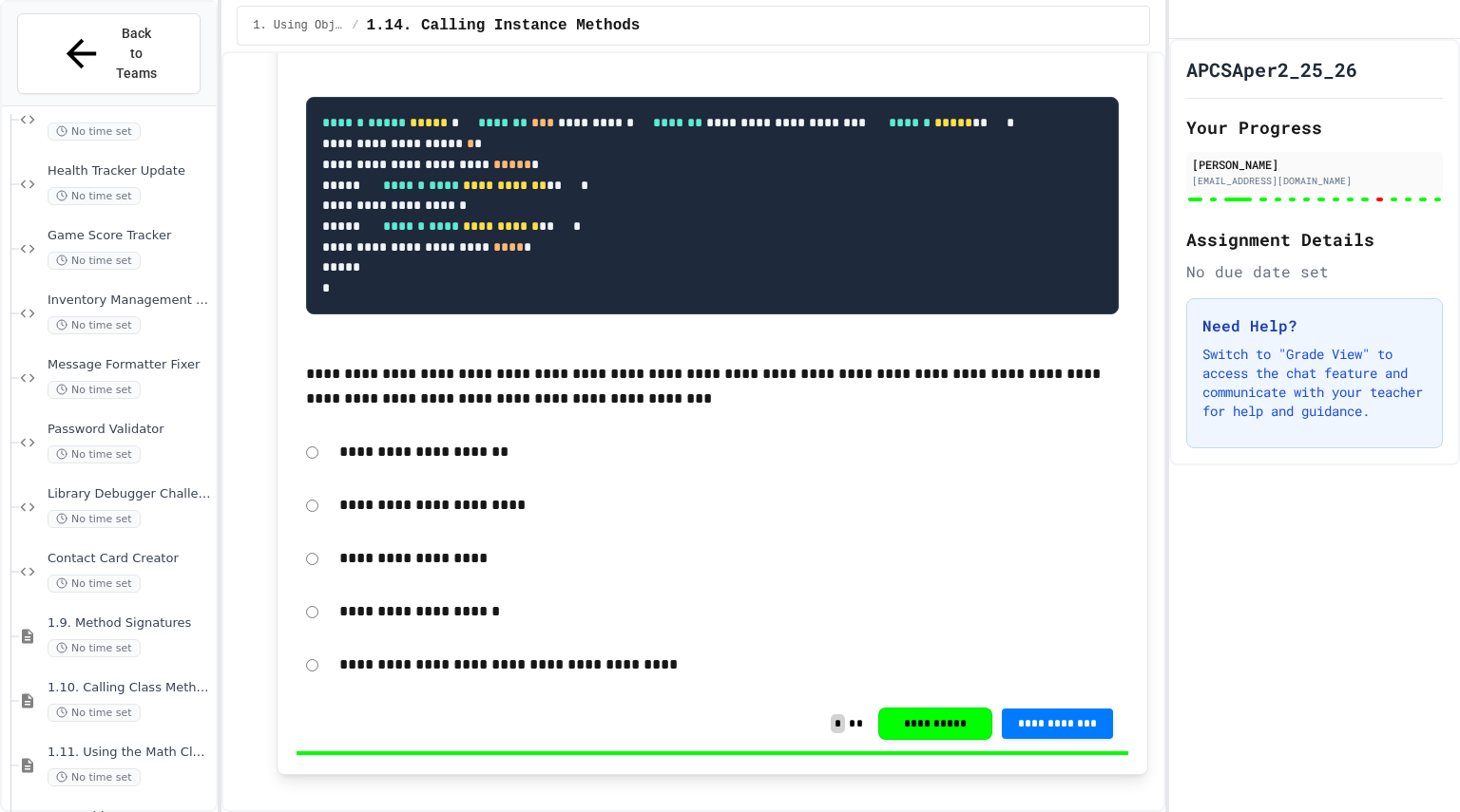
scroll to position [18616, 0]
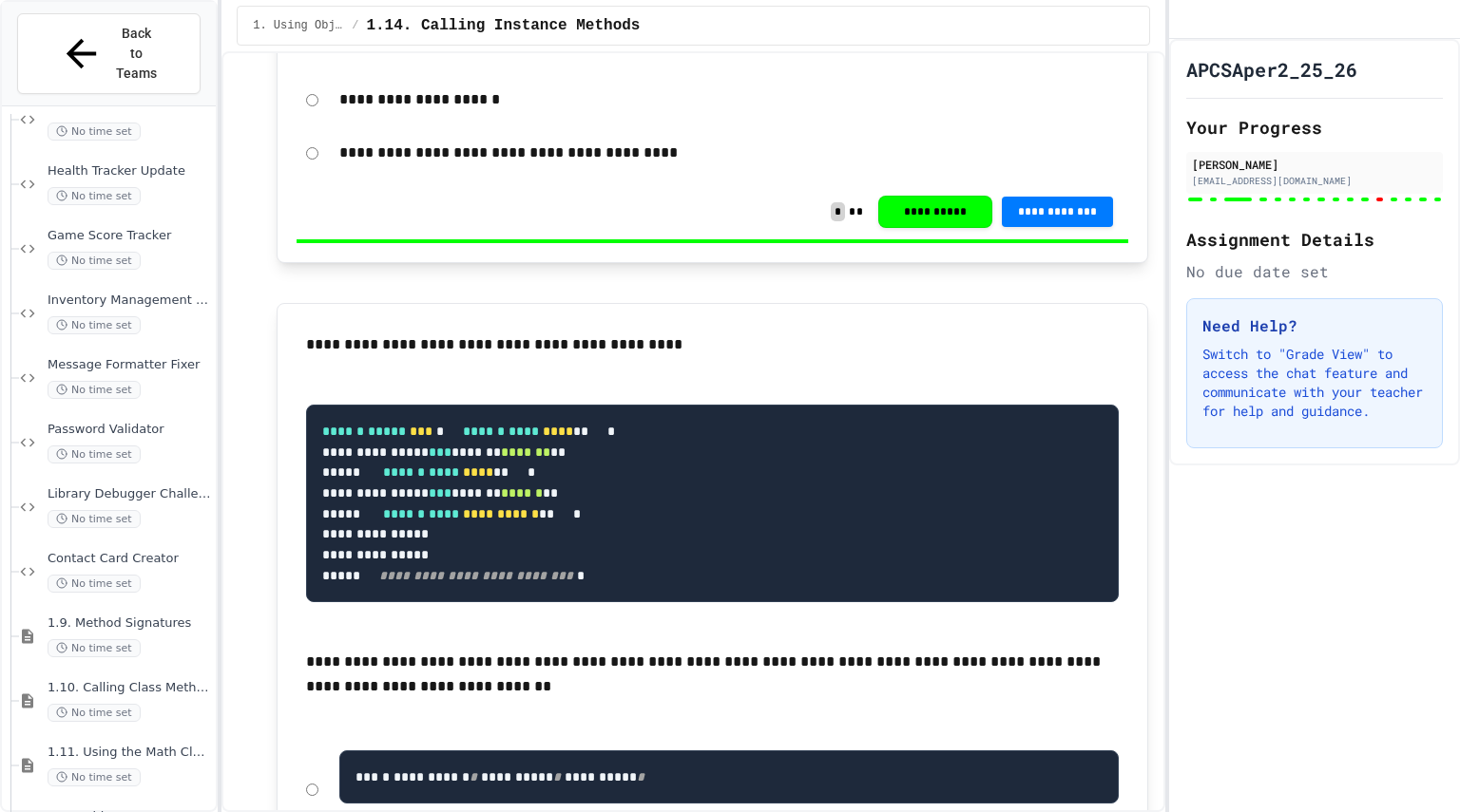
scroll to position [19139, 0]
